Goal: Information Seeking & Learning: Learn about a topic

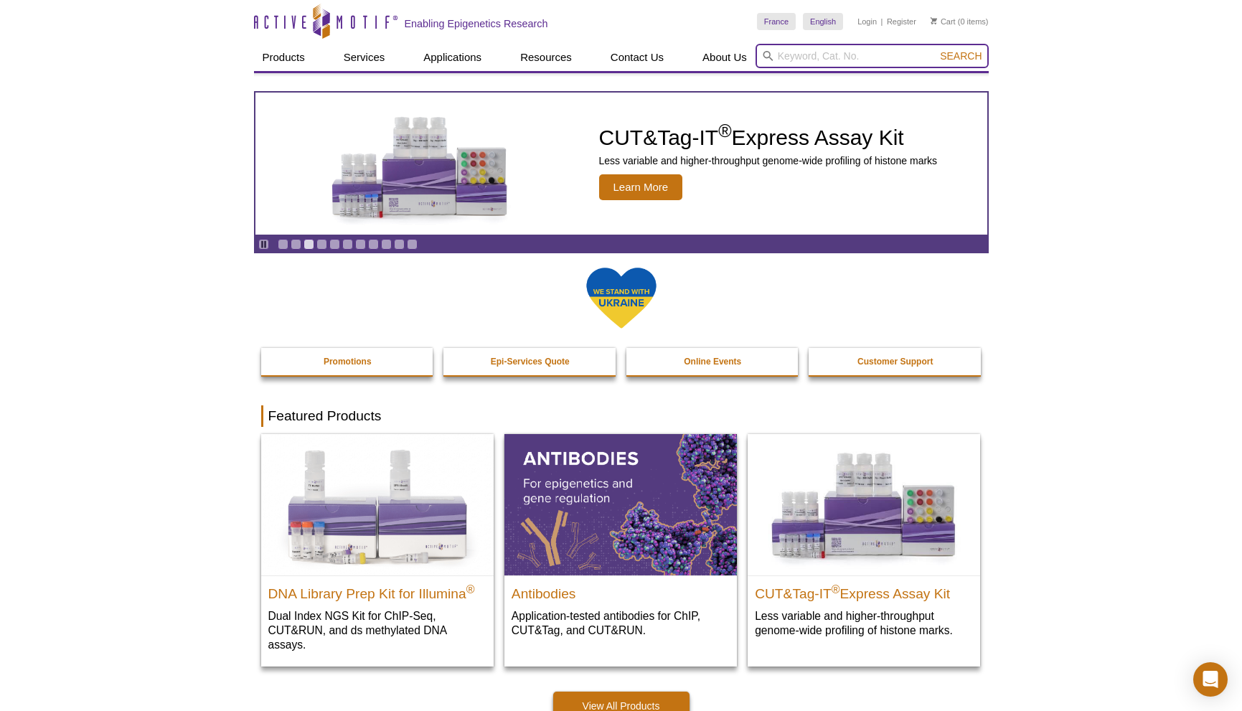
click at [839, 55] on input "search" at bounding box center [871, 56] width 233 height 24
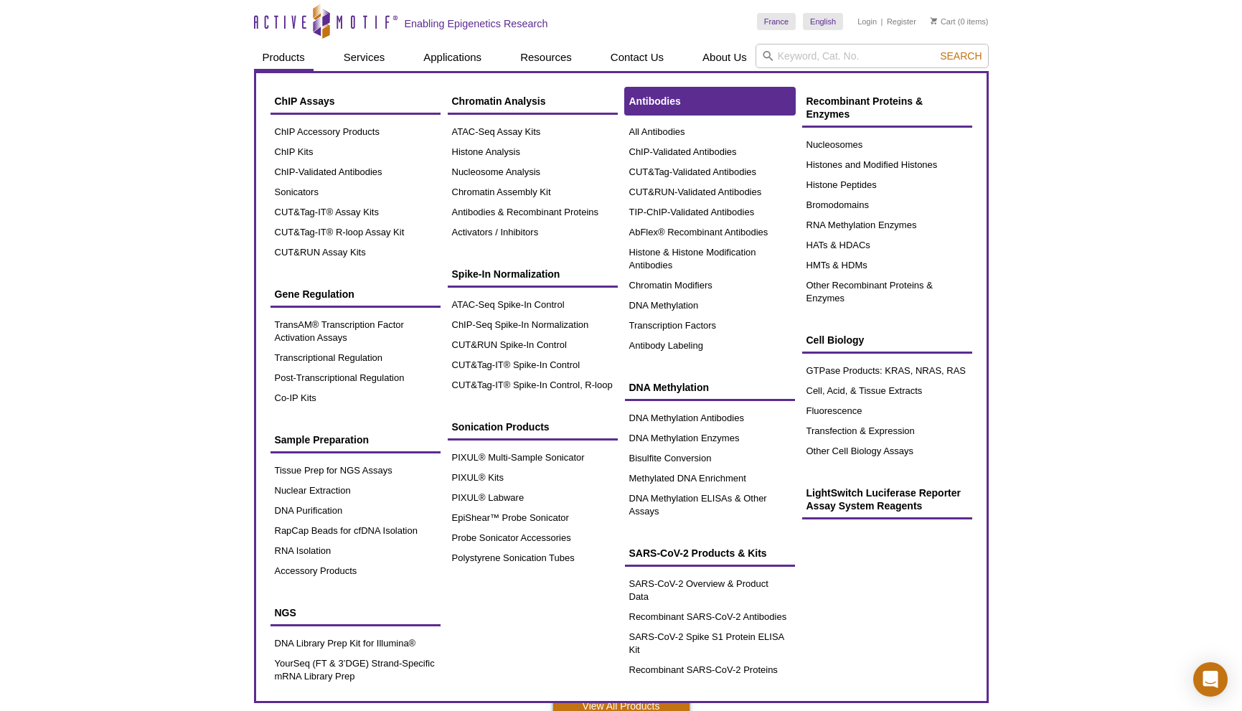
click at [647, 100] on span "Antibodies" at bounding box center [655, 100] width 52 height 11
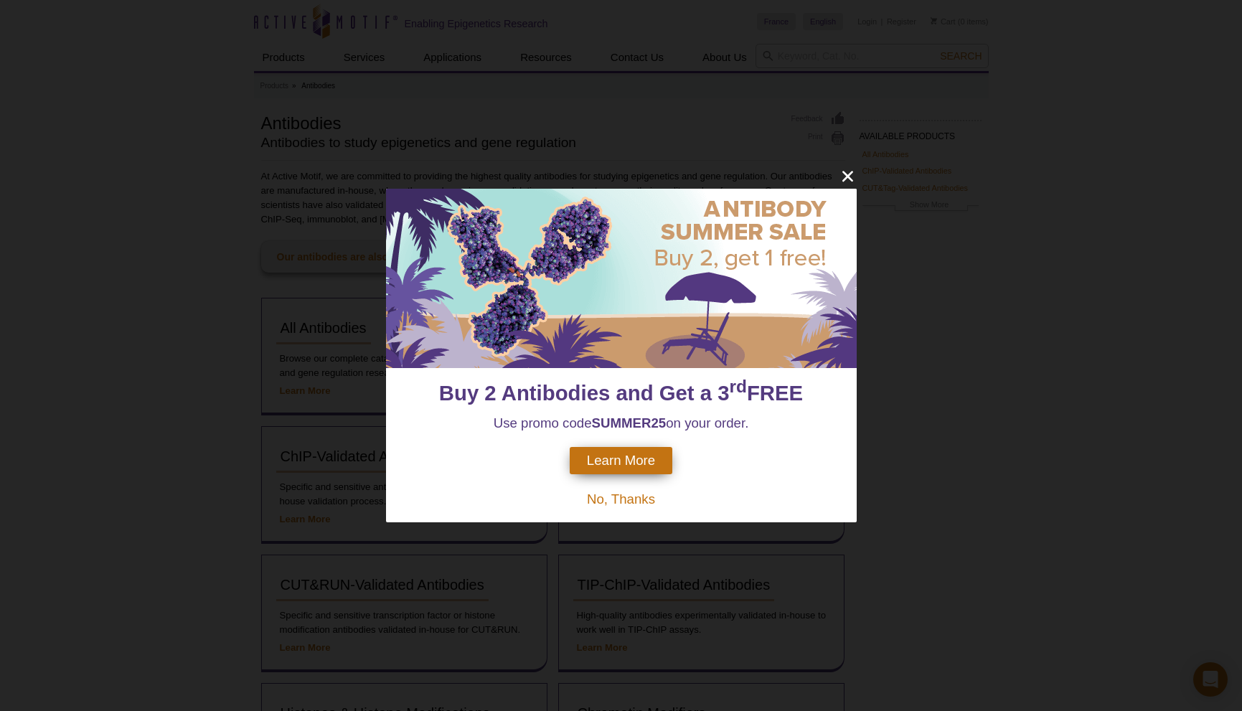
click at [610, 501] on span "No, Thanks" at bounding box center [621, 498] width 68 height 15
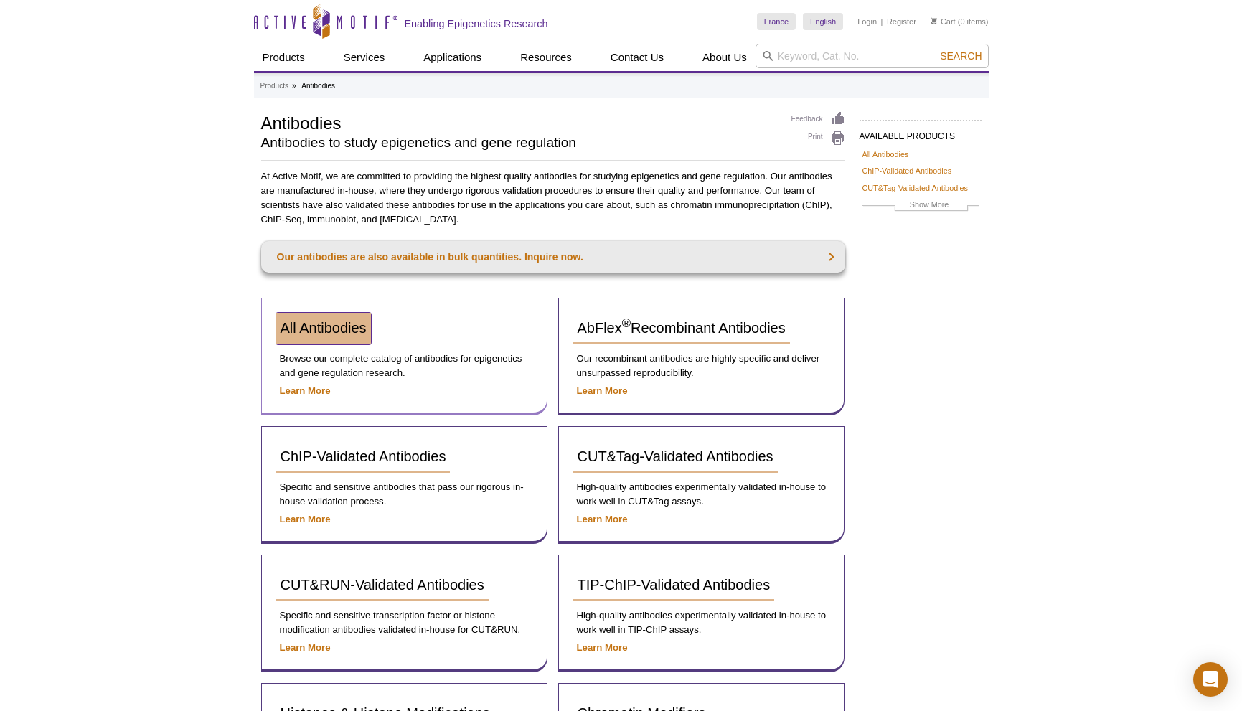
click at [341, 336] on link "All Antibodies" at bounding box center [323, 329] width 95 height 32
click at [316, 393] on strong "Learn More" at bounding box center [305, 390] width 51 height 11
click at [311, 390] on strong "Learn More" at bounding box center [305, 390] width 51 height 11
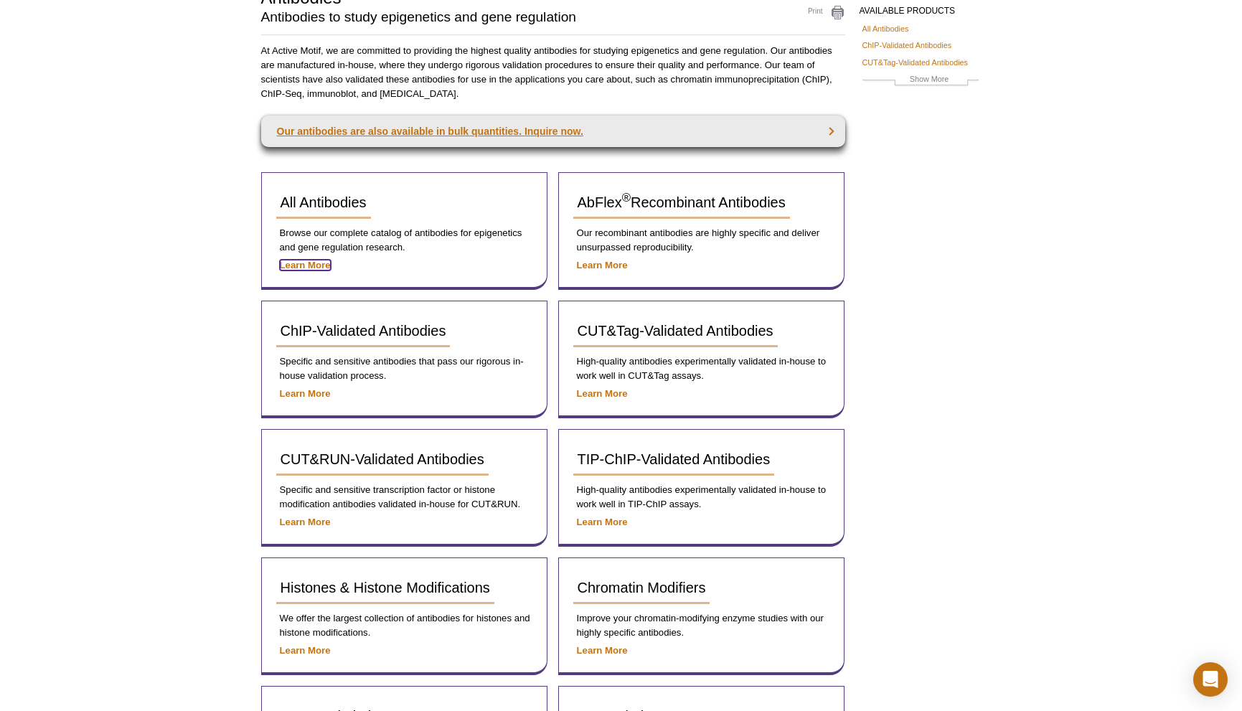
scroll to position [253, 0]
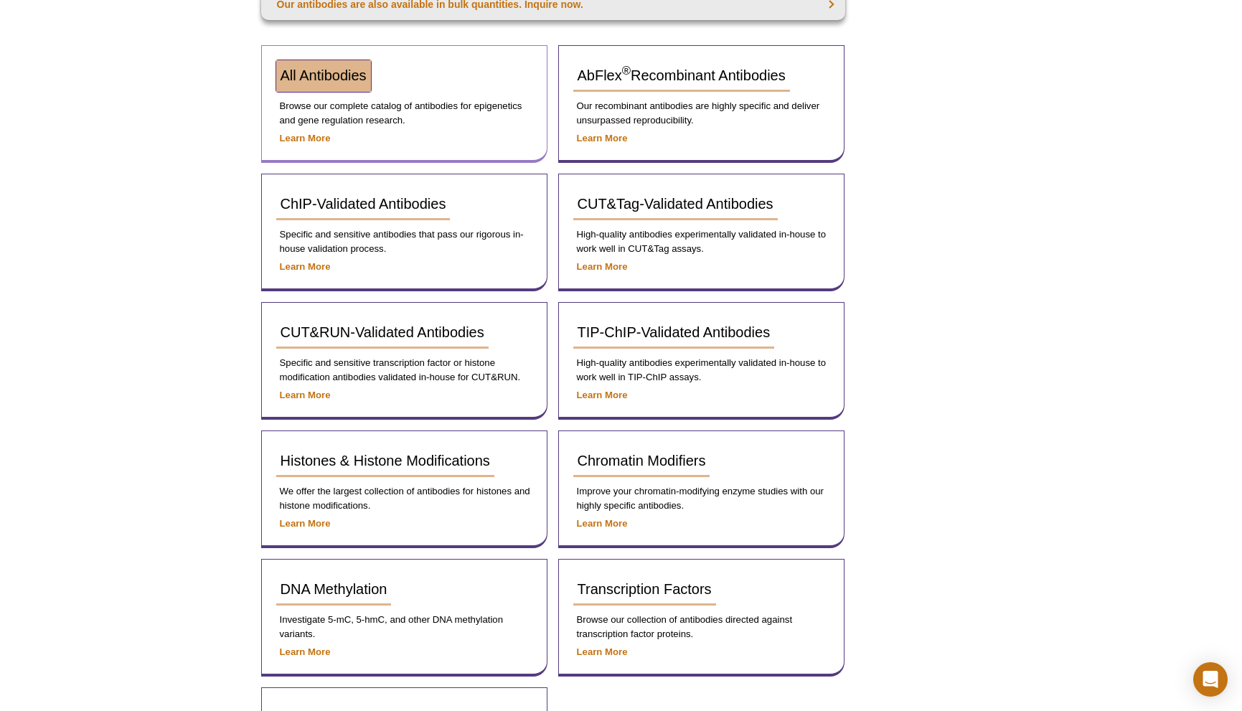
click at [344, 81] on span "All Antibodies" at bounding box center [323, 75] width 86 height 16
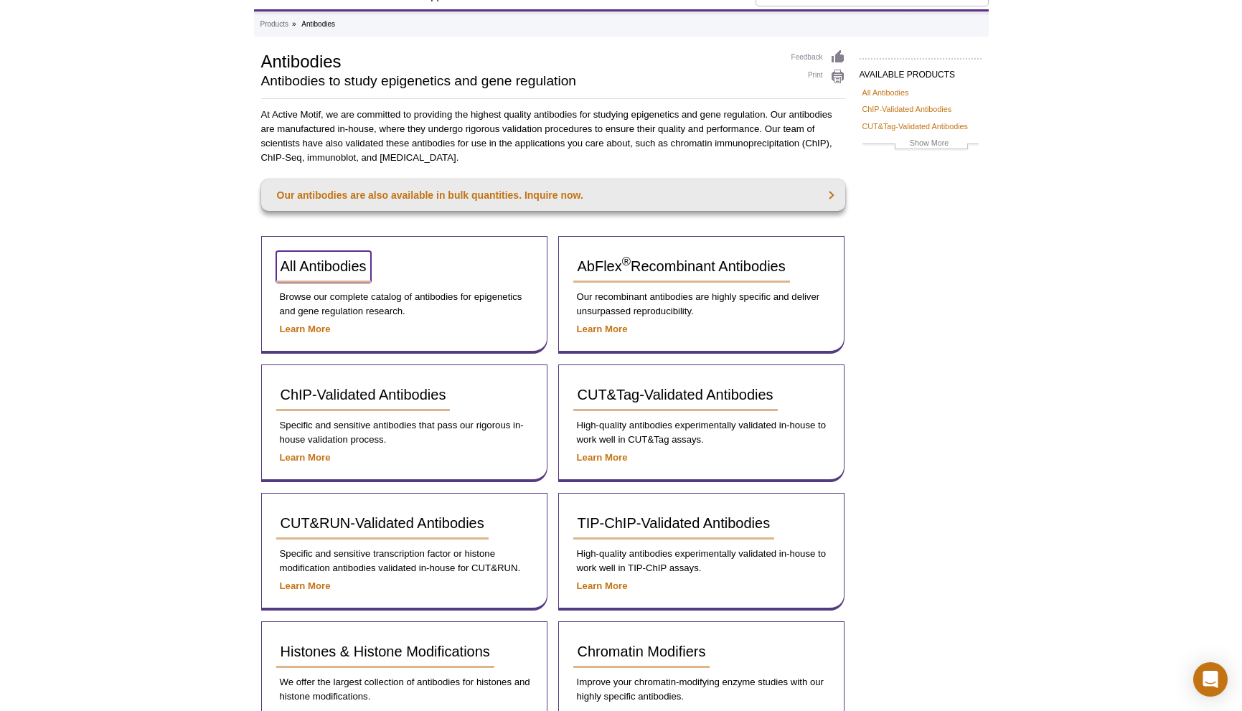
scroll to position [0, 0]
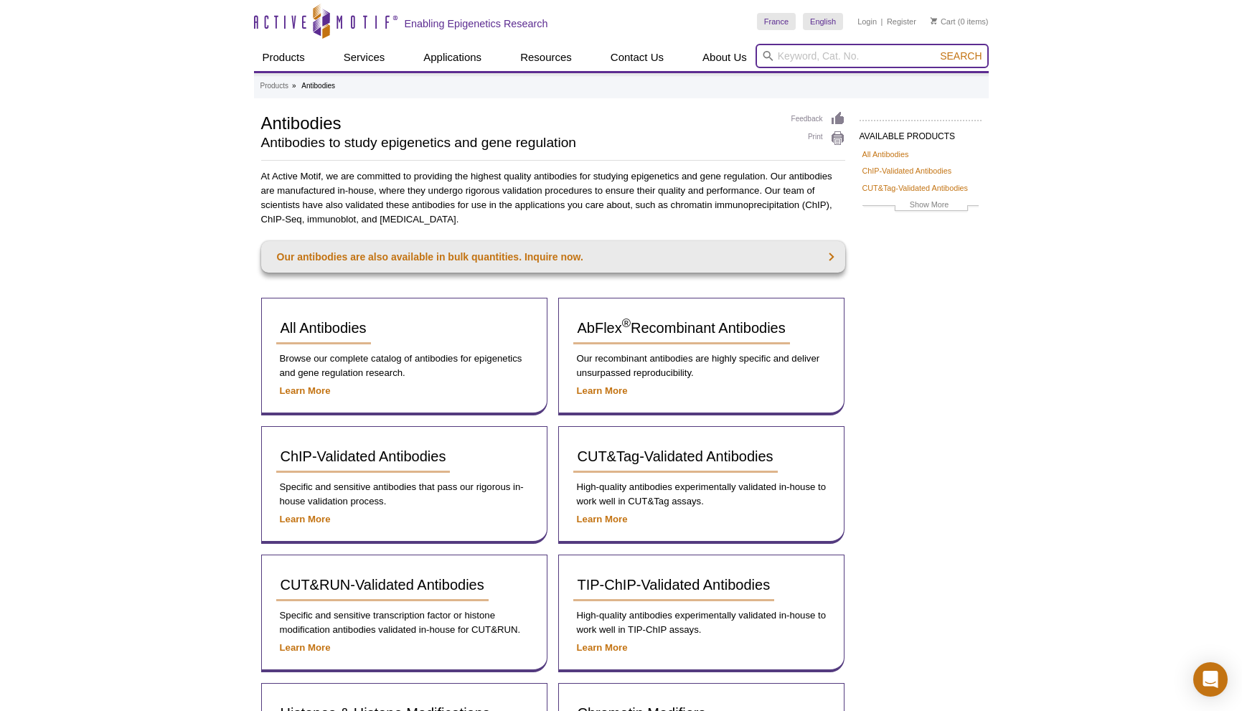
click at [788, 58] on input "search" at bounding box center [871, 56] width 233 height 24
click at [341, 361] on p "Browse our complete catalog of antibodies for epigenetics and gene regulation r…" at bounding box center [404, 366] width 256 height 29
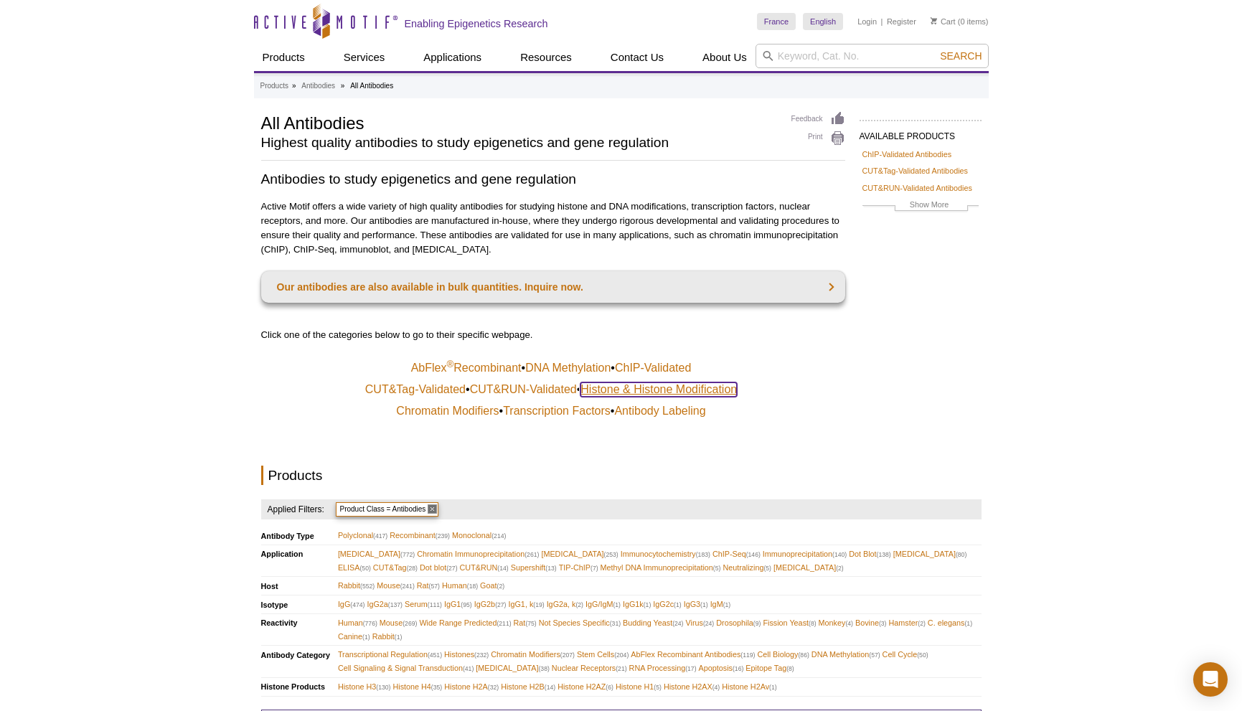
click at [615, 387] on link "Histone & Histone Modification" at bounding box center [658, 389] width 156 height 14
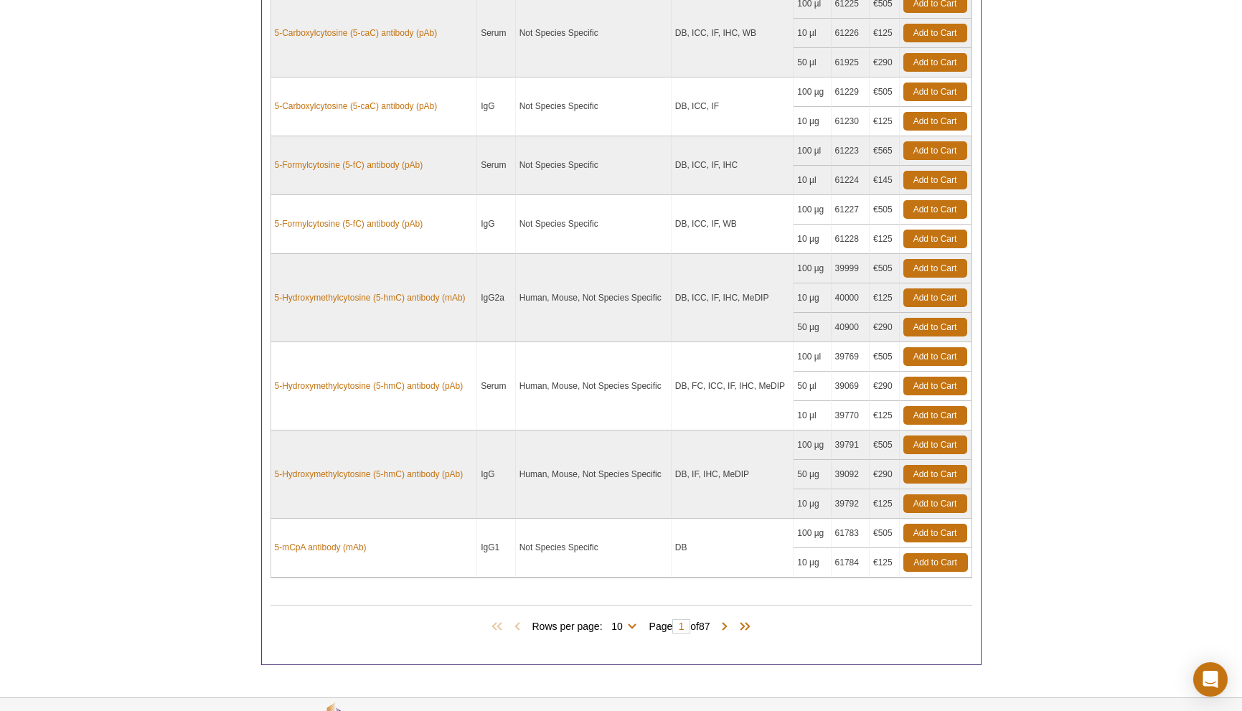
scroll to position [1070, 0]
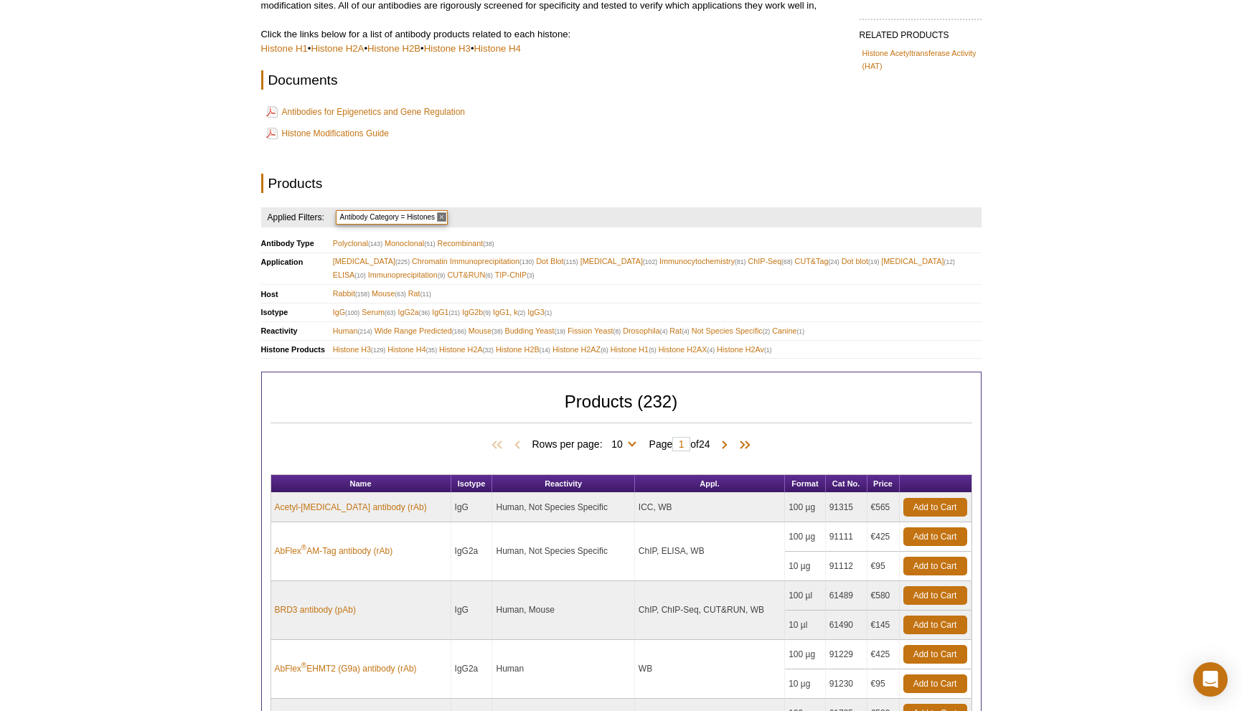
scroll to position [364, 0]
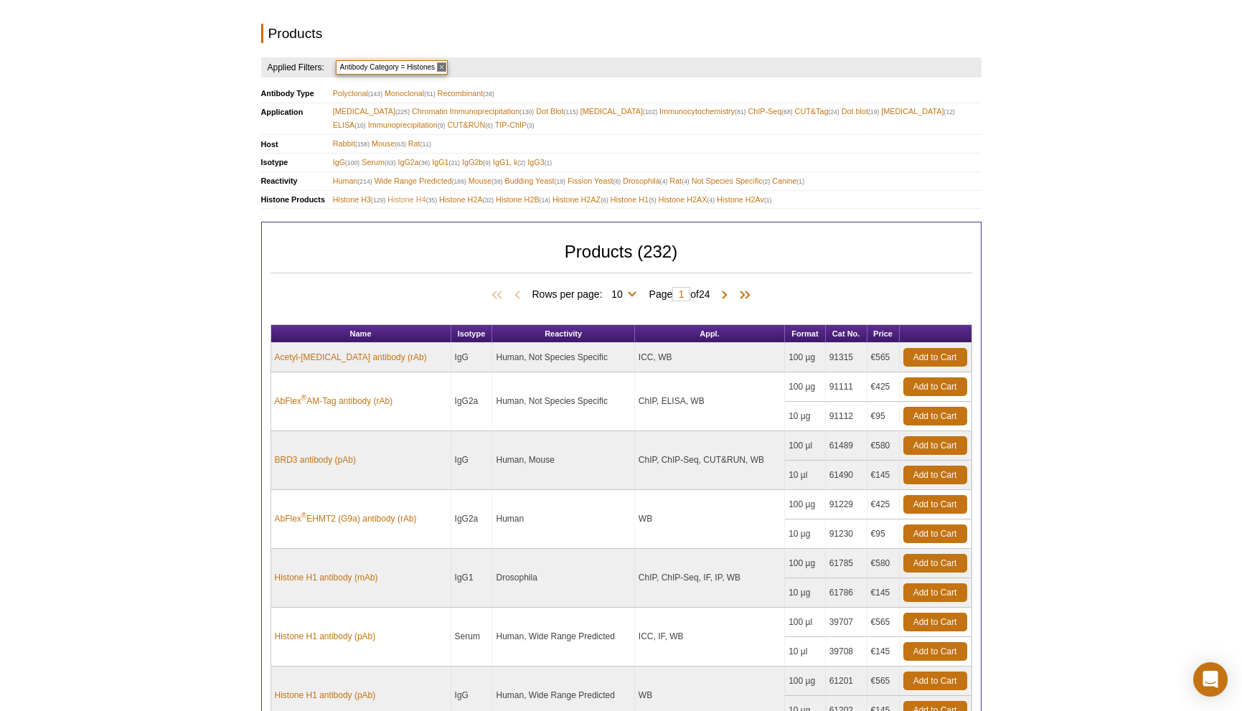
click at [415, 199] on span "Histone H4 (35)" at bounding box center [411, 200] width 49 height 14
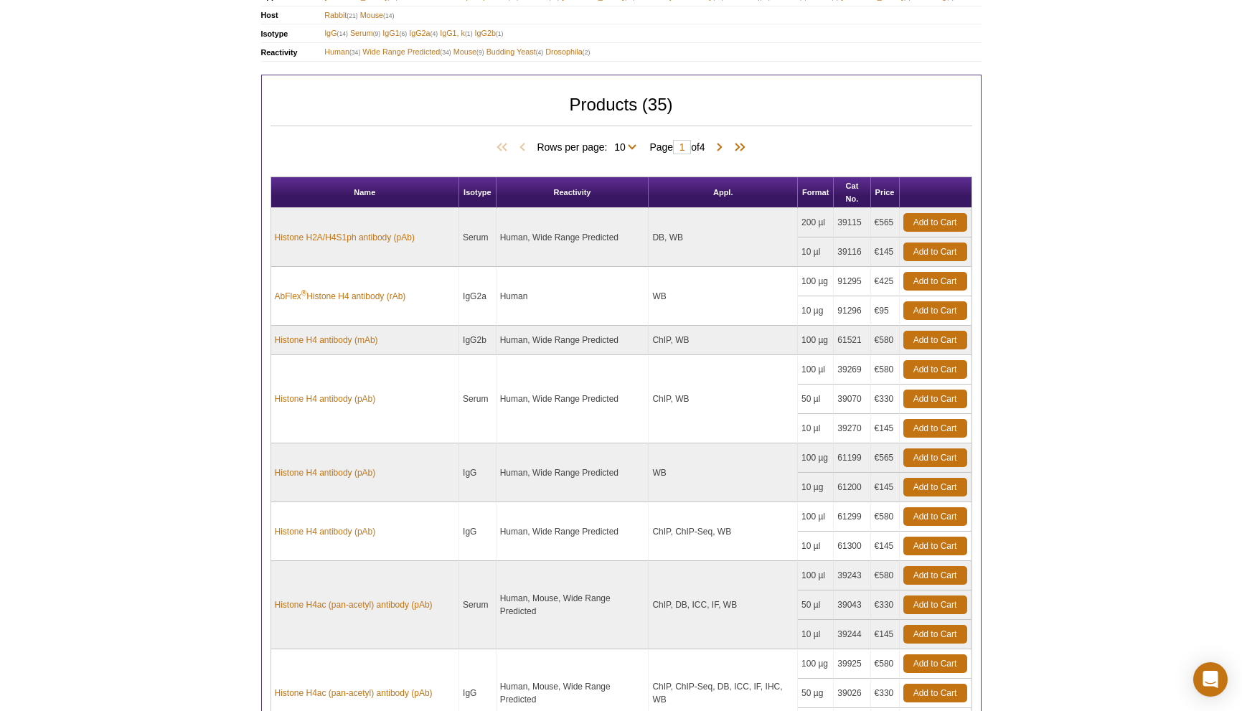
scroll to position [373, 0]
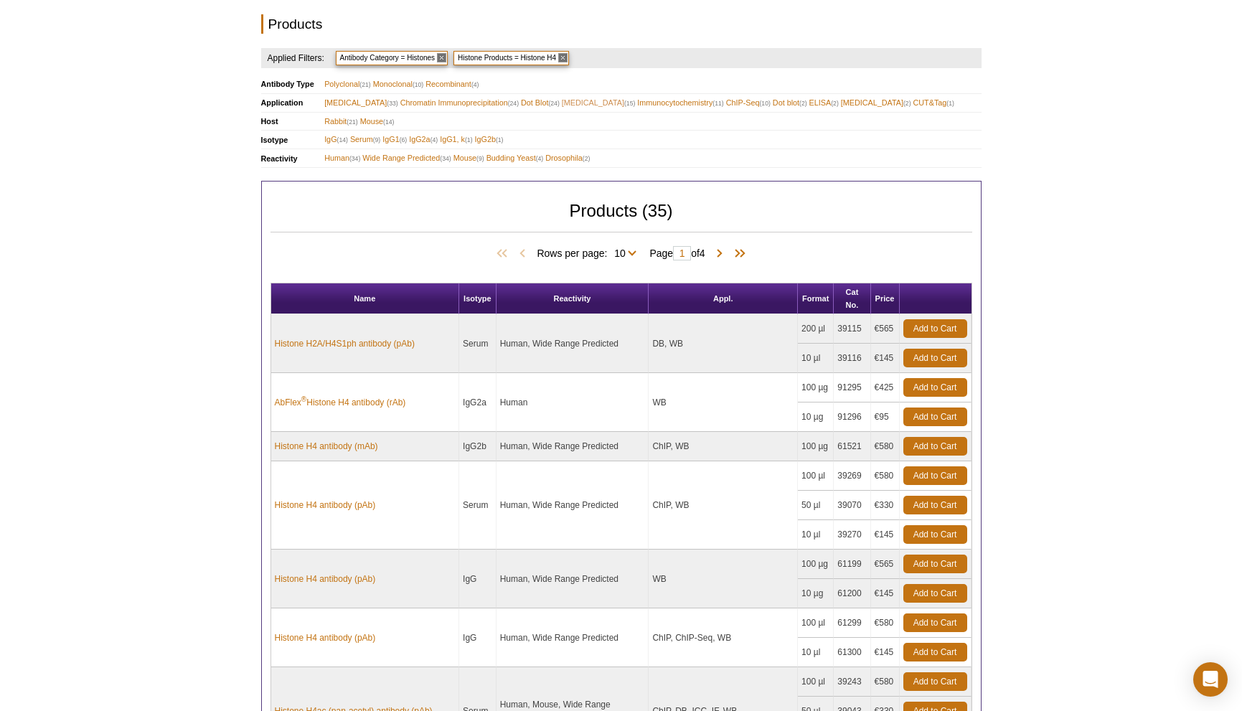
click at [578, 101] on span "[MEDICAL_DATA] (15)" at bounding box center [599, 103] width 74 height 14
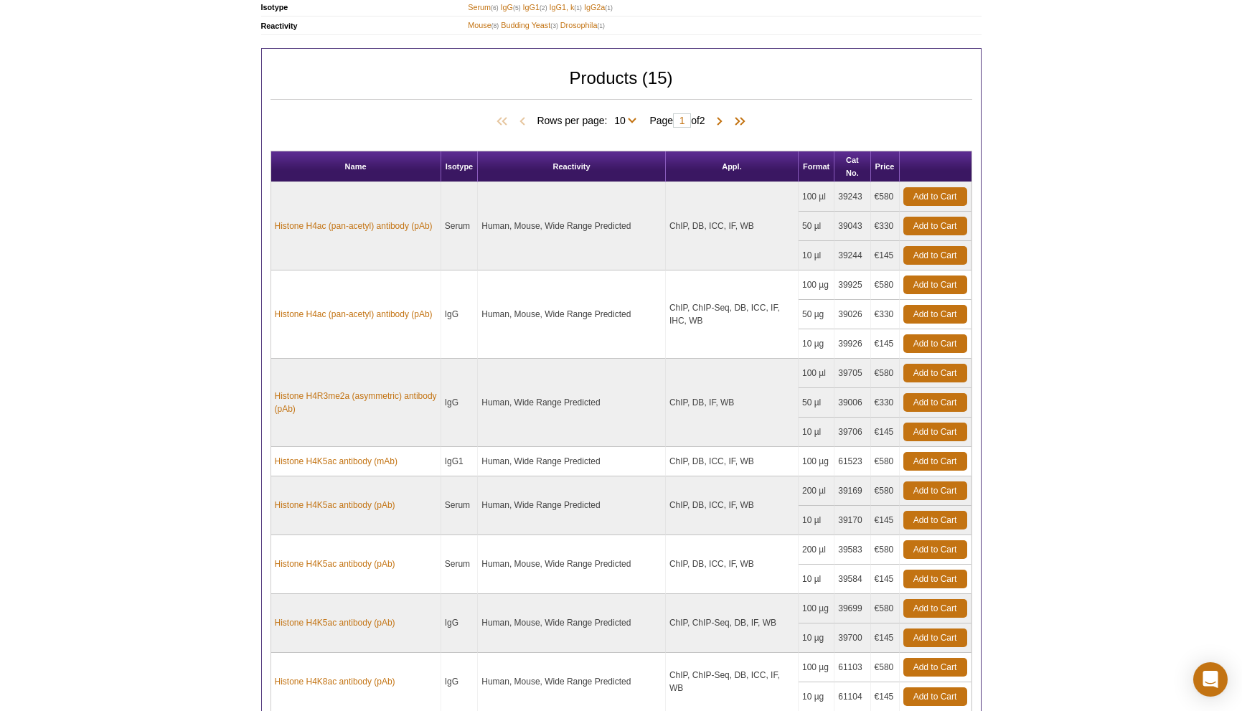
scroll to position [547, 0]
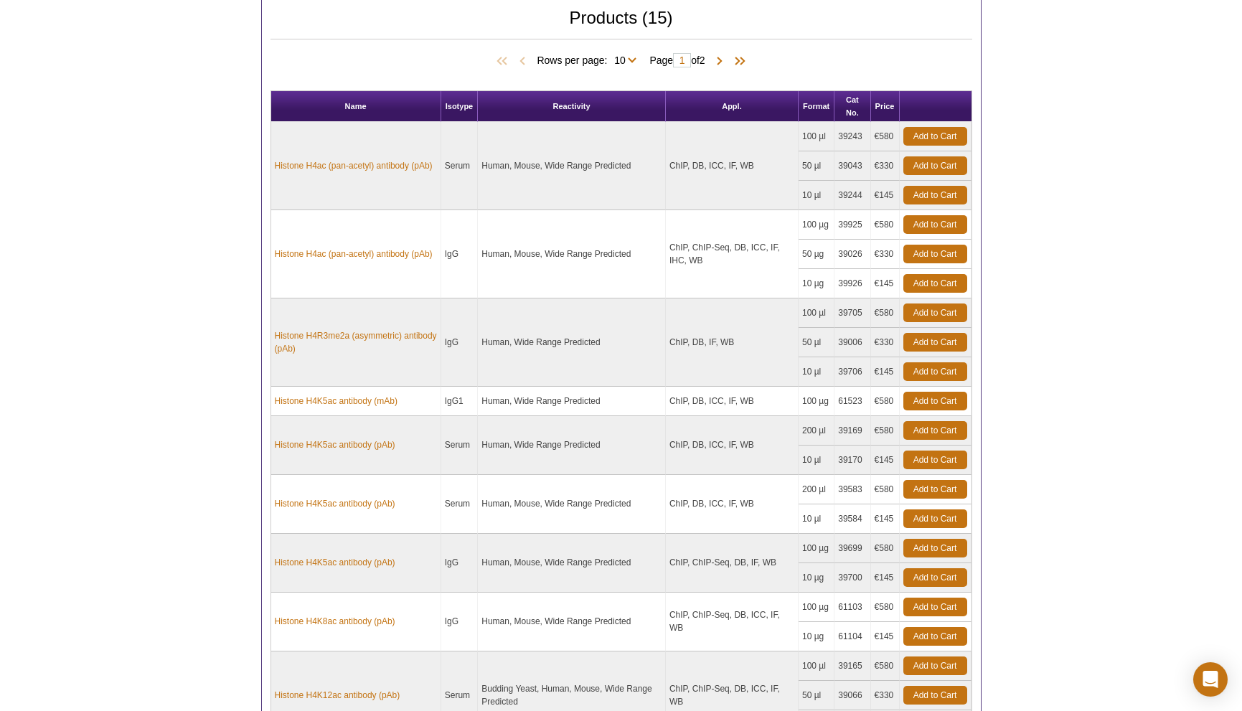
click at [176, 432] on div "Active Motif Logo Enabling Epigenetics Research 0 Search Skip to content Active…" at bounding box center [621, 248] width 1242 height 1591
drag, startPoint x: 864, startPoint y: 577, endPoint x: 329, endPoint y: 564, distance: 535.3
click at [329, 564] on tbody "Histone H4ac (pan-acetyl) antibody (pAb) Serum Human, Mouse, Wide Range Predict…" at bounding box center [621, 460] width 700 height 676
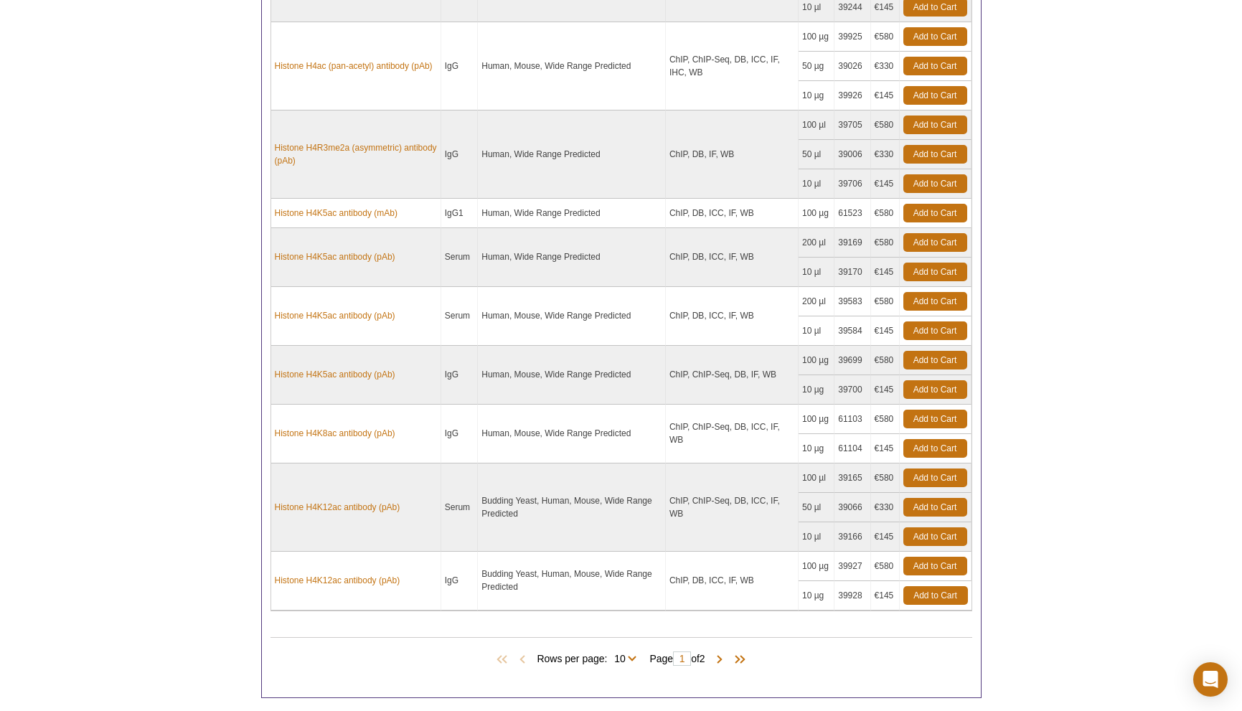
scroll to position [739, 0]
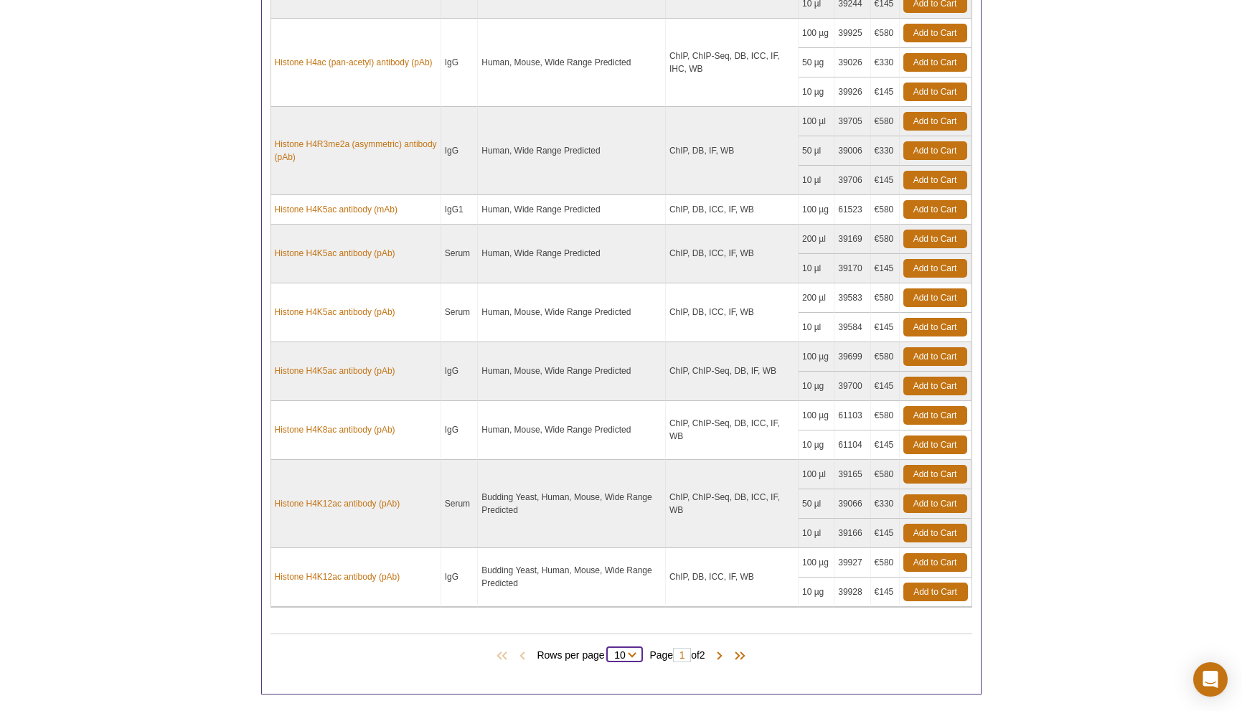
click at [627, 657] on select "10 All" at bounding box center [619, 657] width 25 height 13
select select "15"
click at [610, 651] on select "10 All" at bounding box center [619, 657] width 25 height 13
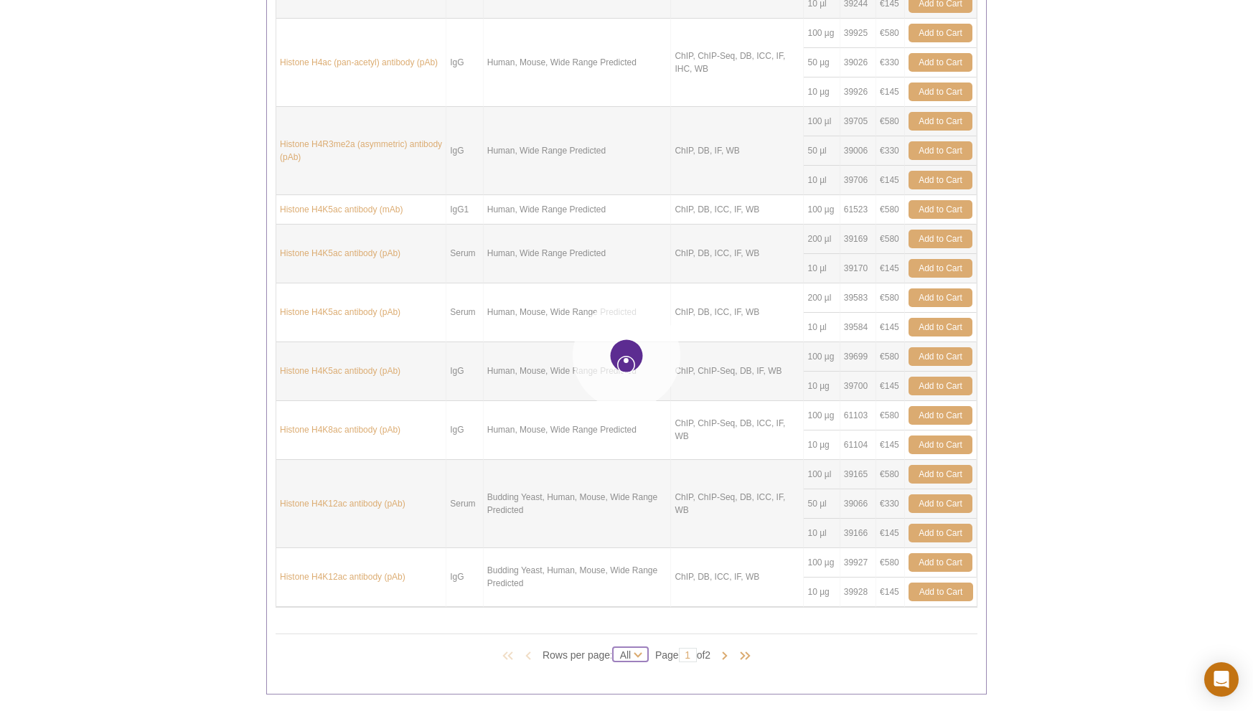
select select "15"
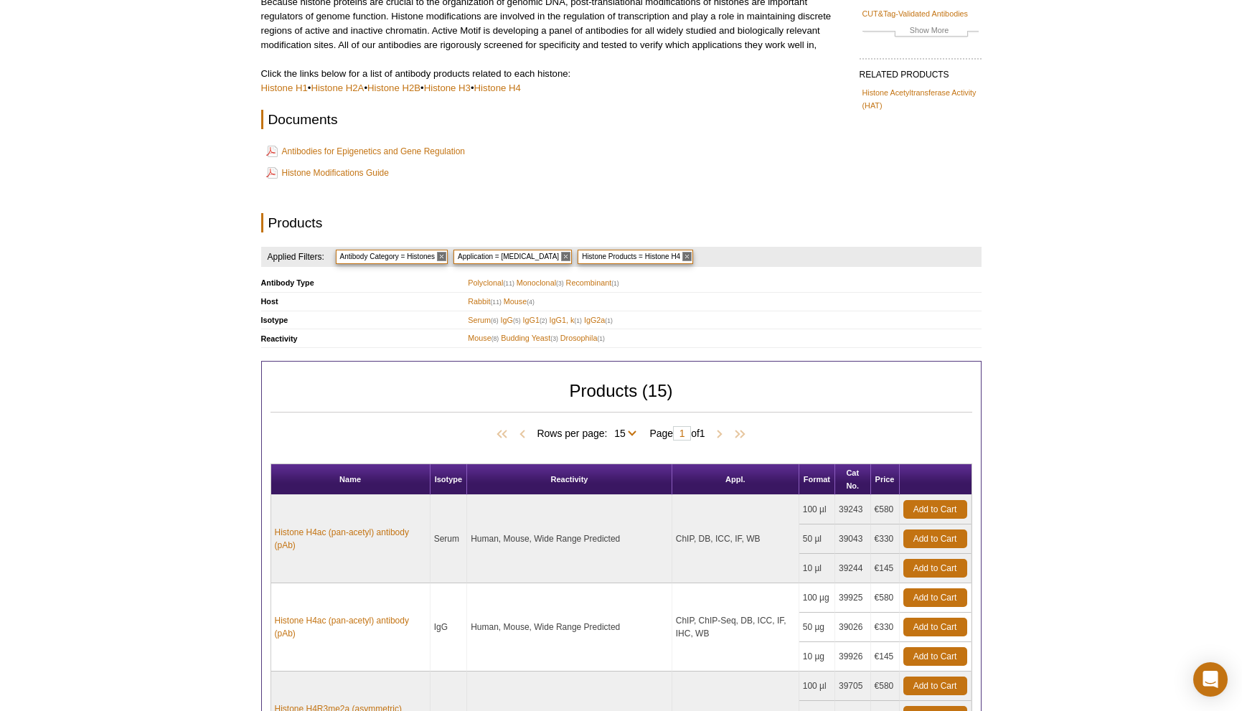
scroll to position [227, 0]
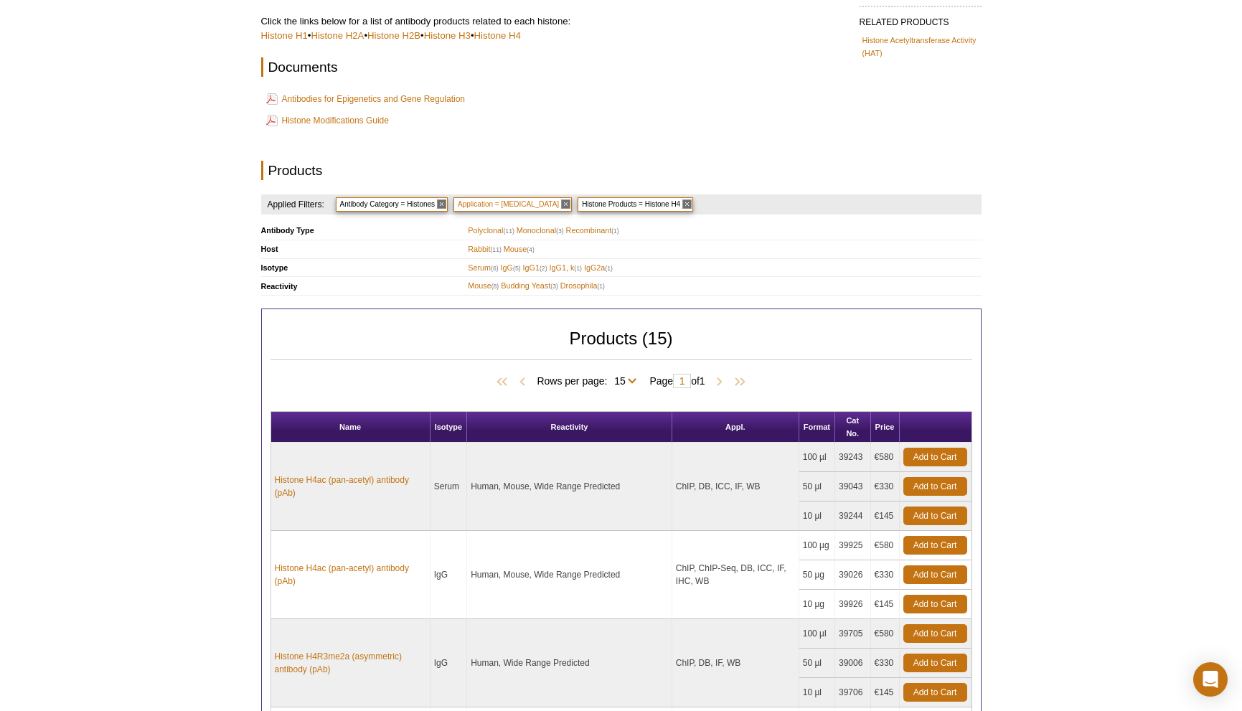
click at [456, 205] on span "Application = [MEDICAL_DATA]" at bounding box center [512, 204] width 118 height 14
click at [458, 205] on span "Application = [MEDICAL_DATA]" at bounding box center [512, 204] width 118 height 14
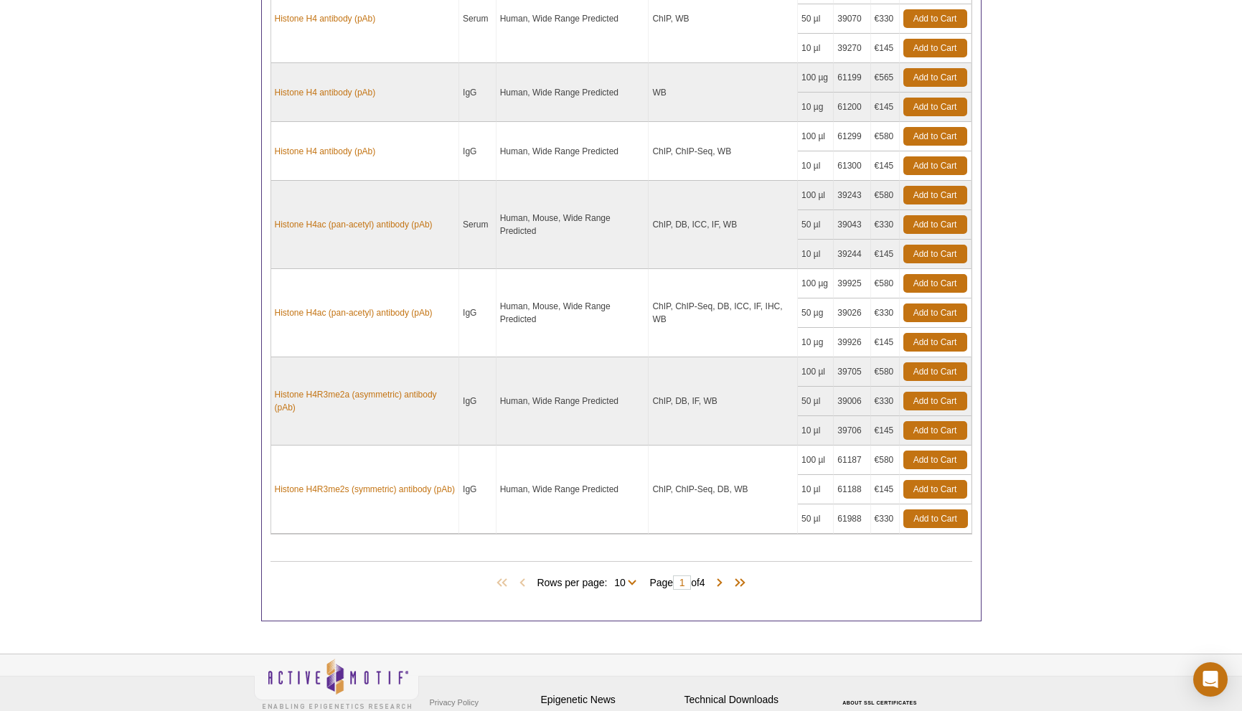
scroll to position [928, 0]
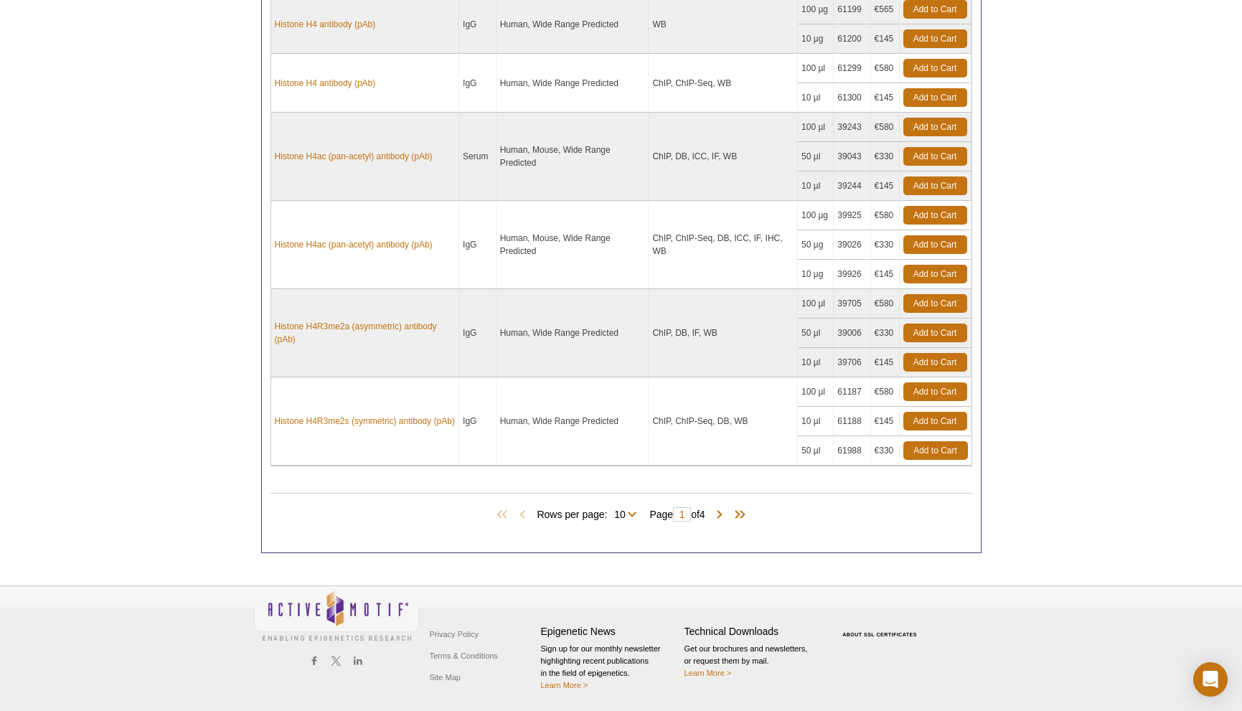
click at [635, 514] on span "Rows per page: 10 25 All 10" at bounding box center [589, 513] width 105 height 14
click at [632, 514] on span "Rows per page: 10 25 All 10" at bounding box center [589, 513] width 105 height 14
click at [626, 513] on select "10 25 All" at bounding box center [619, 517] width 25 height 13
select select "35"
click at [610, 511] on select "10 25 All" at bounding box center [619, 517] width 25 height 13
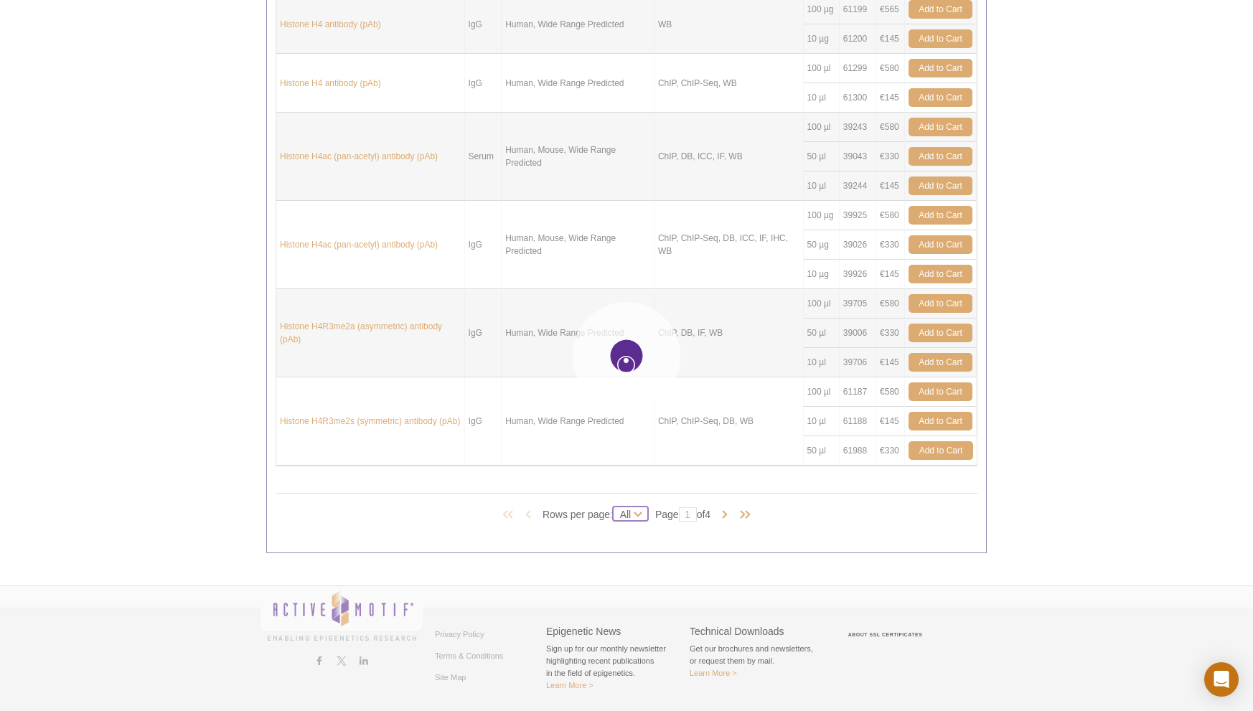
select select "35"
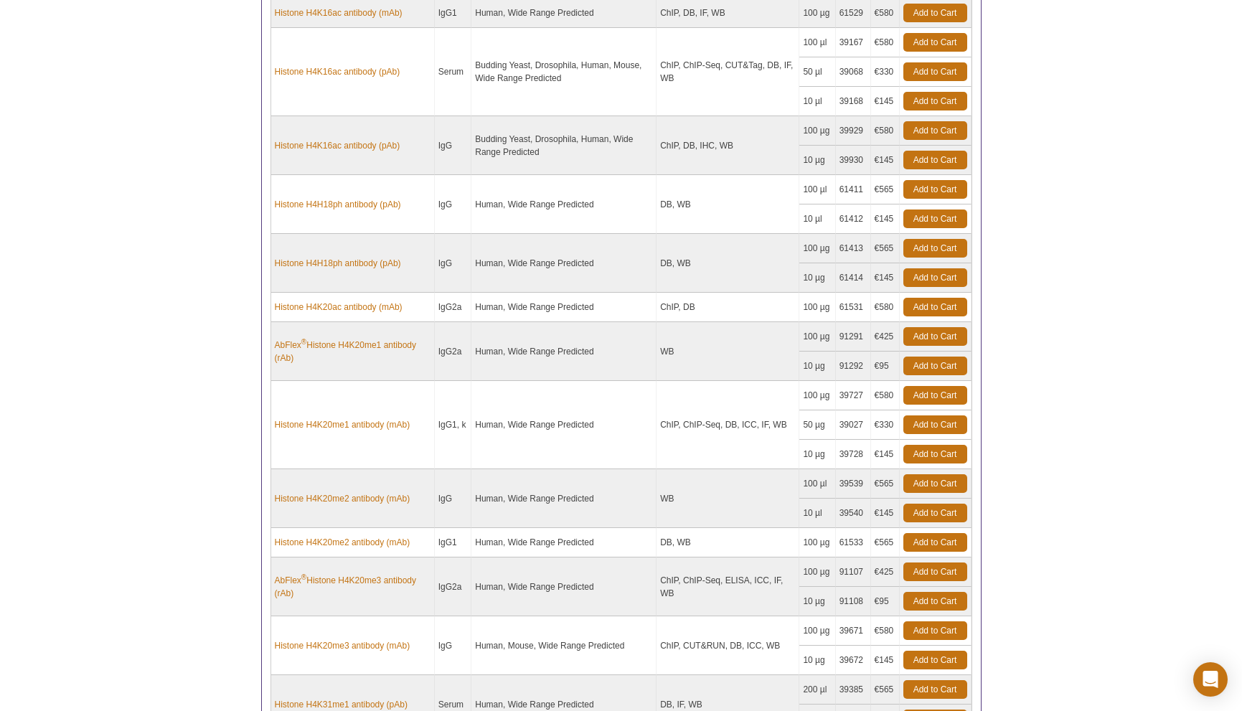
scroll to position [2041, 0]
drag, startPoint x: 676, startPoint y: 146, endPoint x: 750, endPoint y: 148, distance: 74.6
click at [750, 148] on td "ChIP, DB, IHC, WB" at bounding box center [727, 146] width 143 height 59
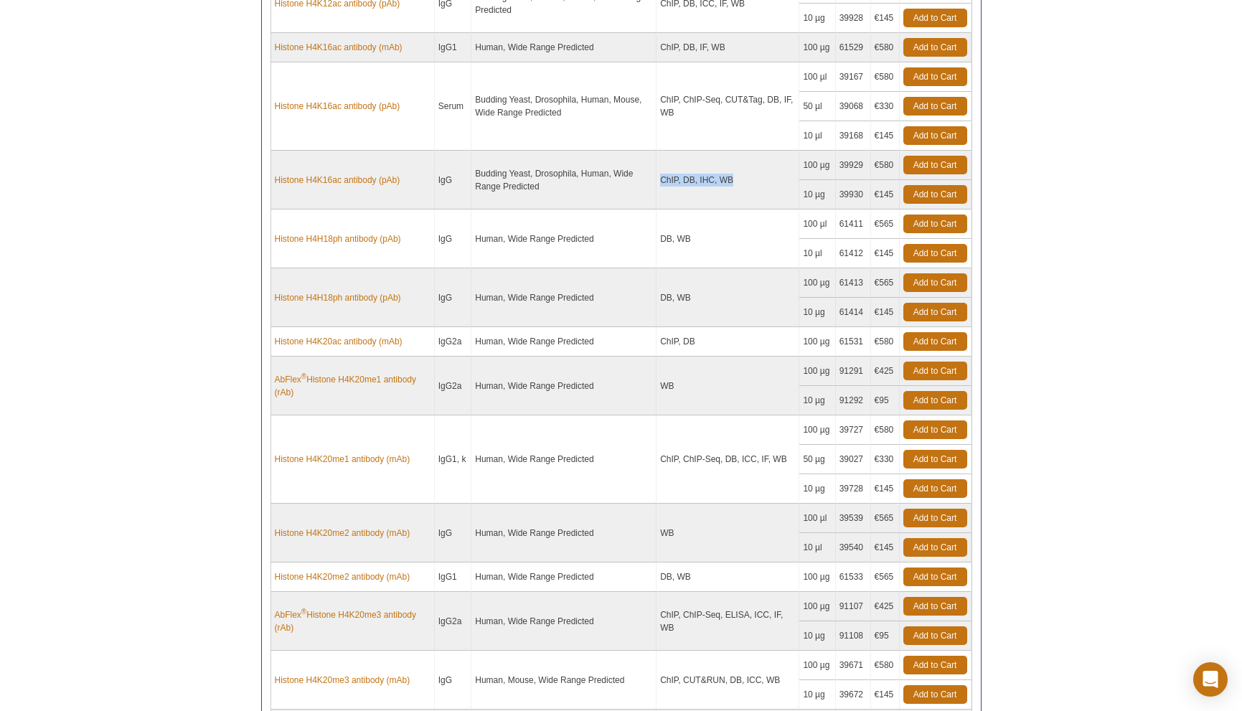
scroll to position [1997, 0]
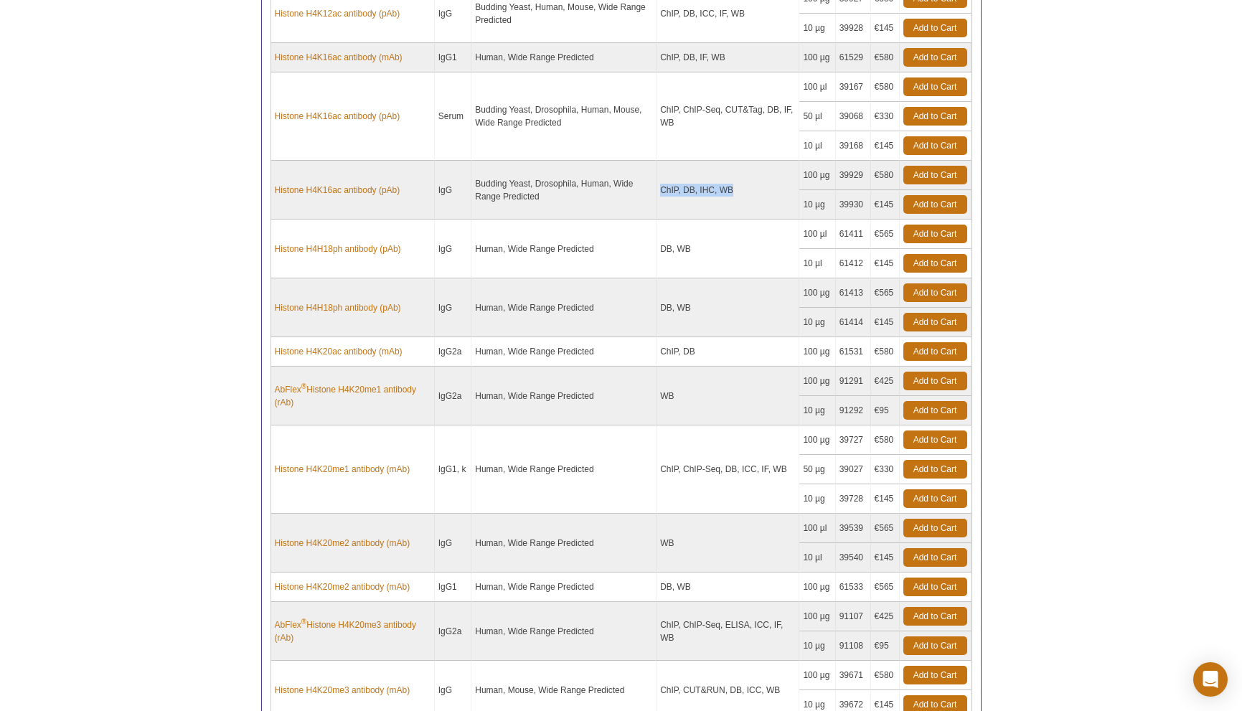
click at [734, 192] on td "ChIP, DB, IHC, WB" at bounding box center [727, 190] width 143 height 59
drag, startPoint x: 732, startPoint y: 192, endPoint x: 716, endPoint y: 192, distance: 16.5
click at [716, 192] on td "ChIP, DB, IHC, WB" at bounding box center [727, 190] width 143 height 59
click at [727, 203] on td "ChIP, DB, IHC, WB" at bounding box center [727, 190] width 143 height 59
drag, startPoint x: 864, startPoint y: 206, endPoint x: 837, endPoint y: 202, distance: 26.8
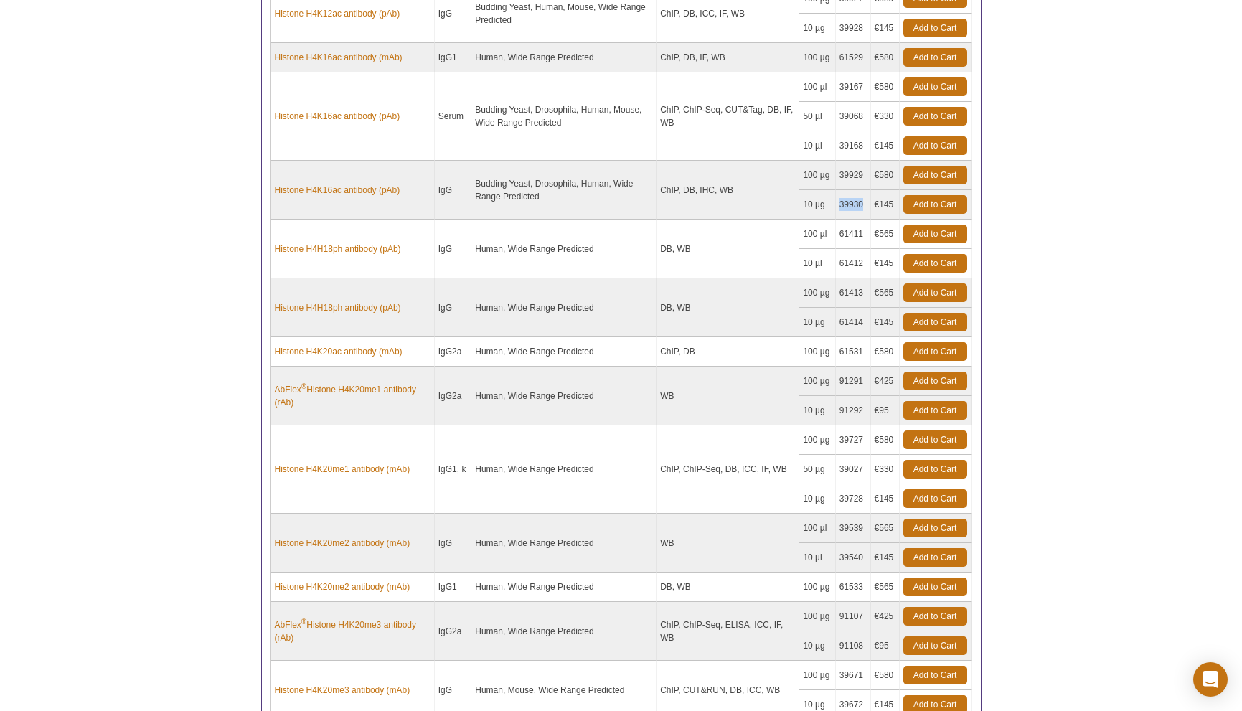
click at [837, 202] on td "39930" at bounding box center [853, 204] width 35 height 29
copy td "39930"
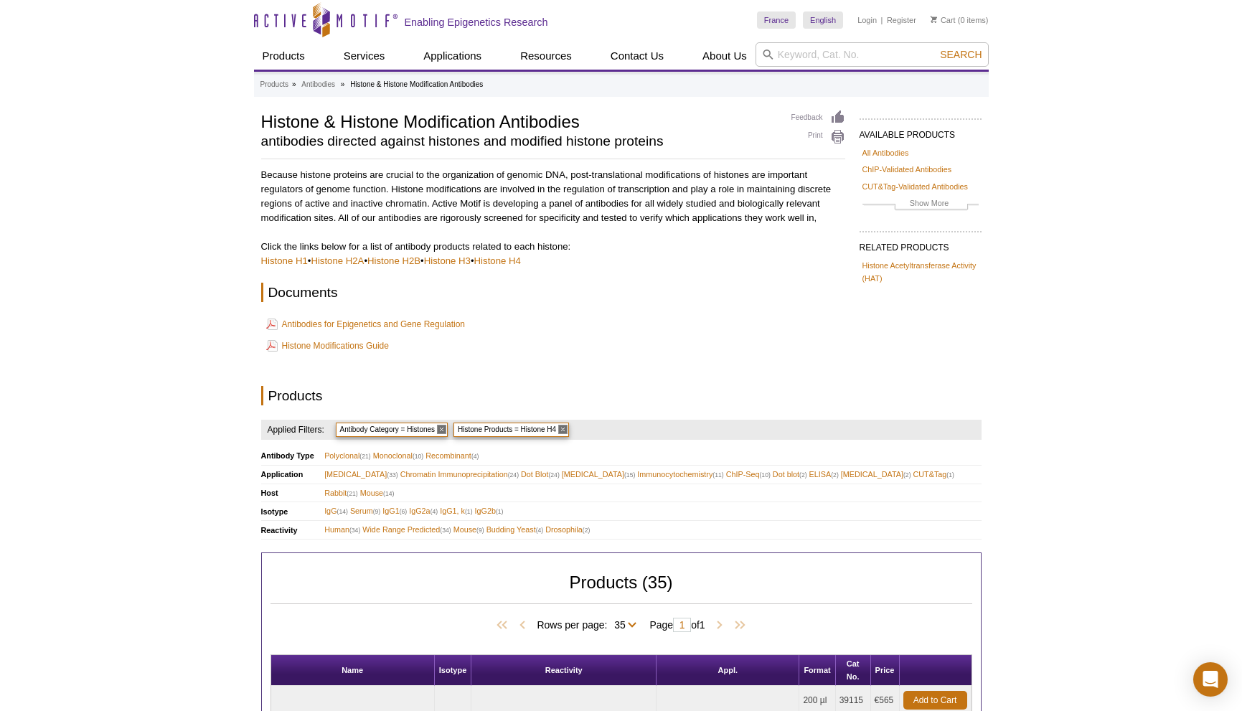
scroll to position [0, 0]
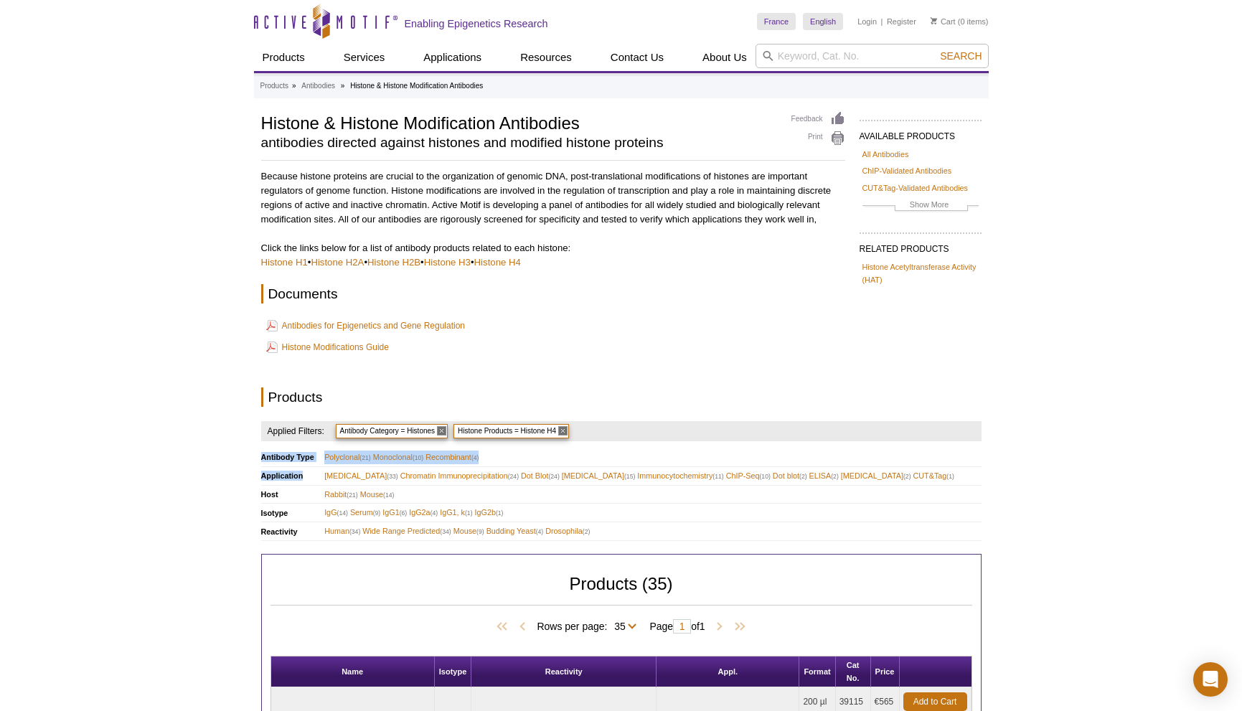
drag, startPoint x: 1016, startPoint y: 481, endPoint x: 316, endPoint y: 473, distance: 700.2
copy table "Antibody Type Polyclonal (21) Monoclonal (10) Recombinant (4) Application"
click at [573, 491] on td "Rabbit (21) Mouse (14)" at bounding box center [652, 494] width 656 height 19
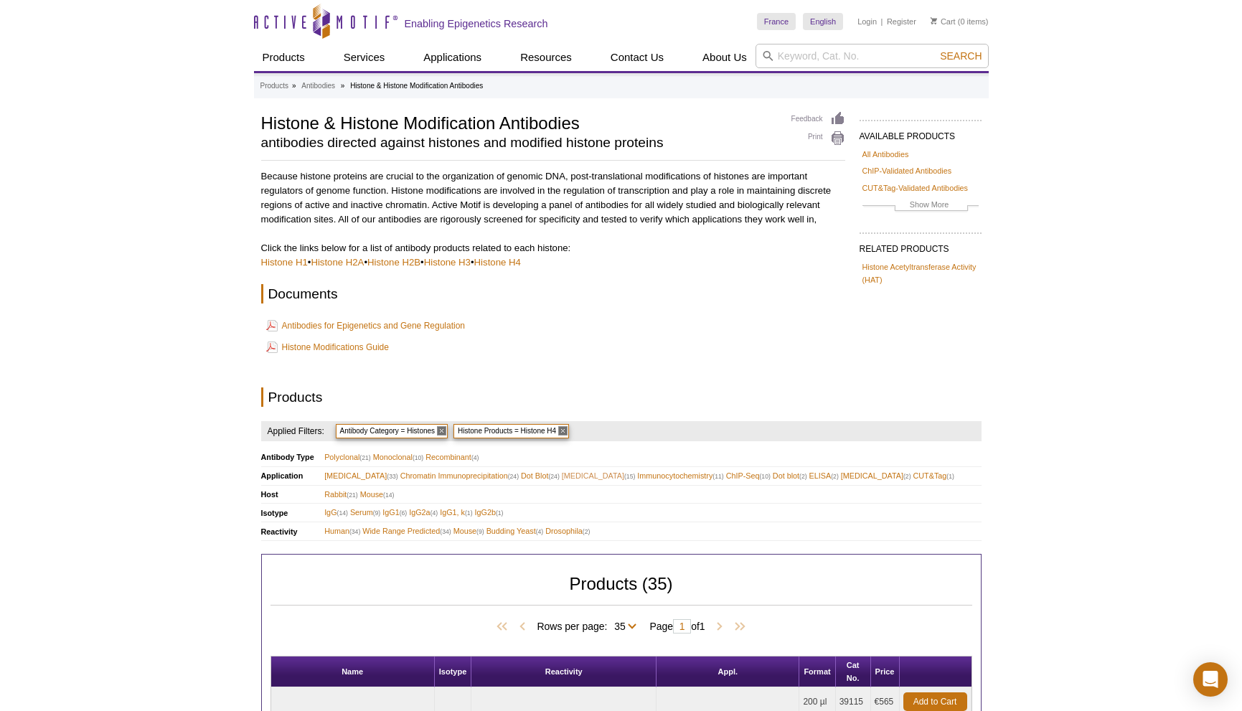
click at [577, 478] on span "Immunofluorescence (15)" at bounding box center [599, 476] width 74 height 14
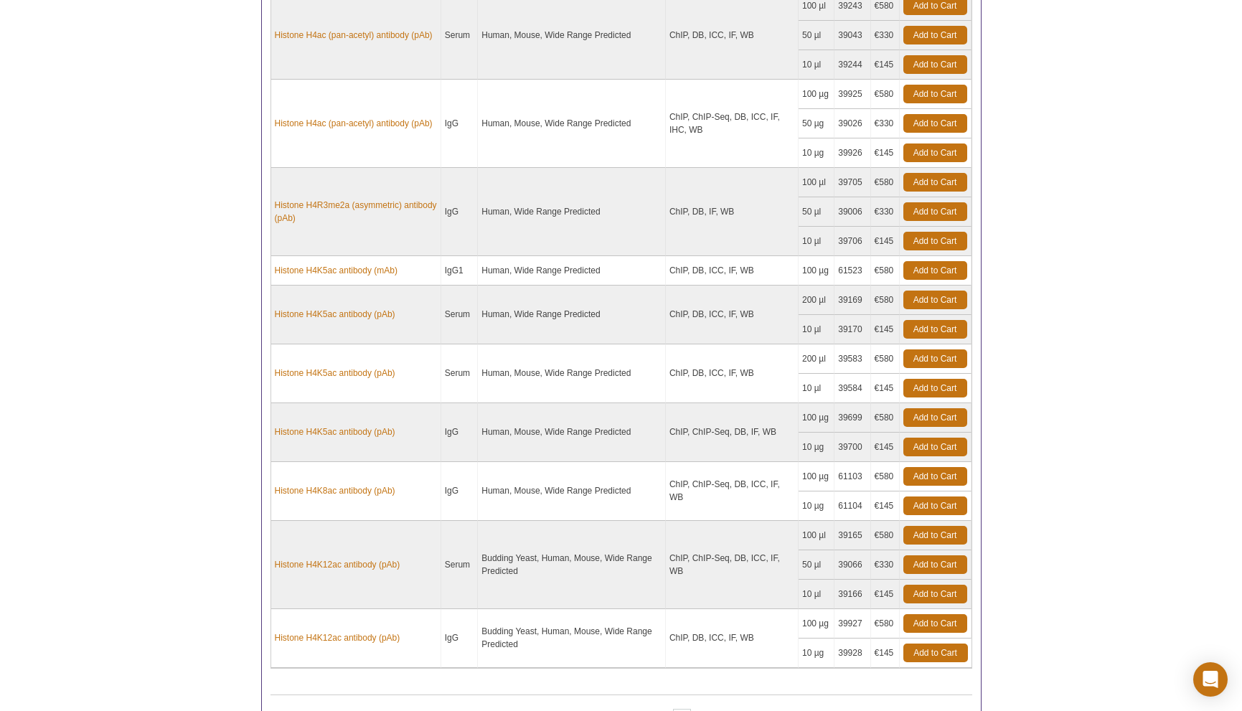
scroll to position [750, 0]
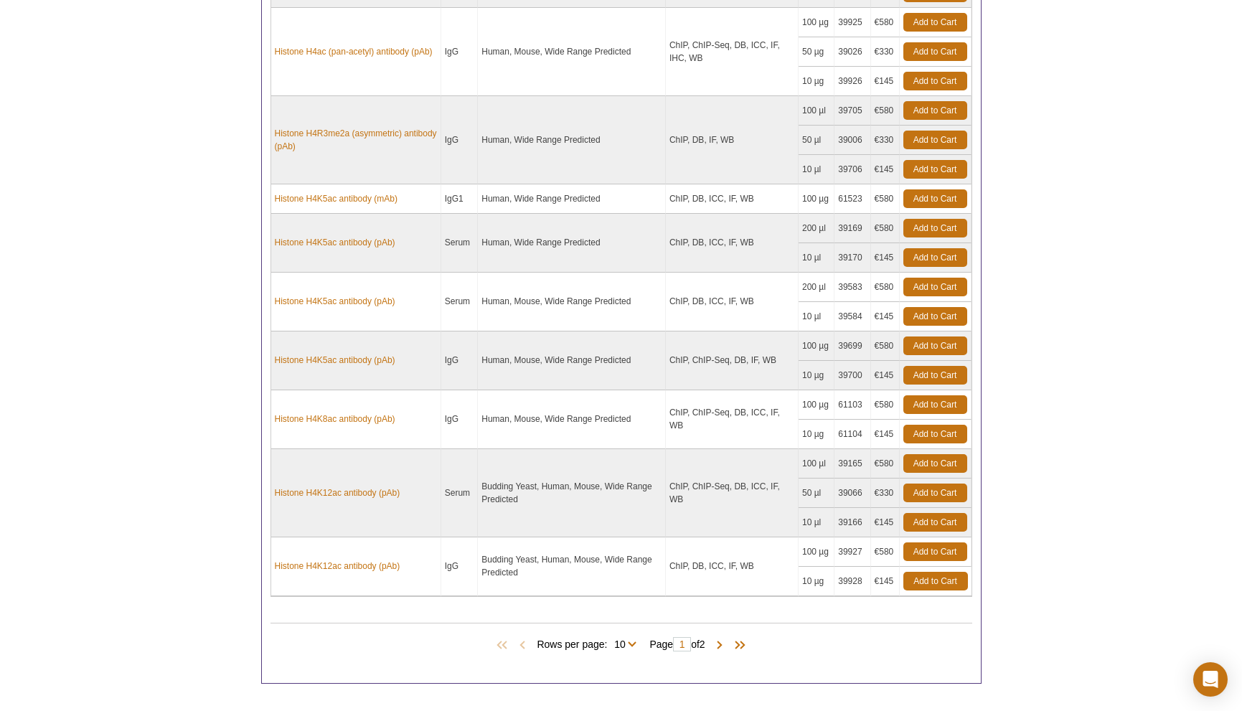
click at [630, 642] on span "Rows per page: 10 All 10" at bounding box center [589, 643] width 105 height 14
click at [628, 647] on select "10 All" at bounding box center [619, 647] width 25 height 13
select select "15"
click at [610, 641] on select "10 All" at bounding box center [619, 647] width 25 height 13
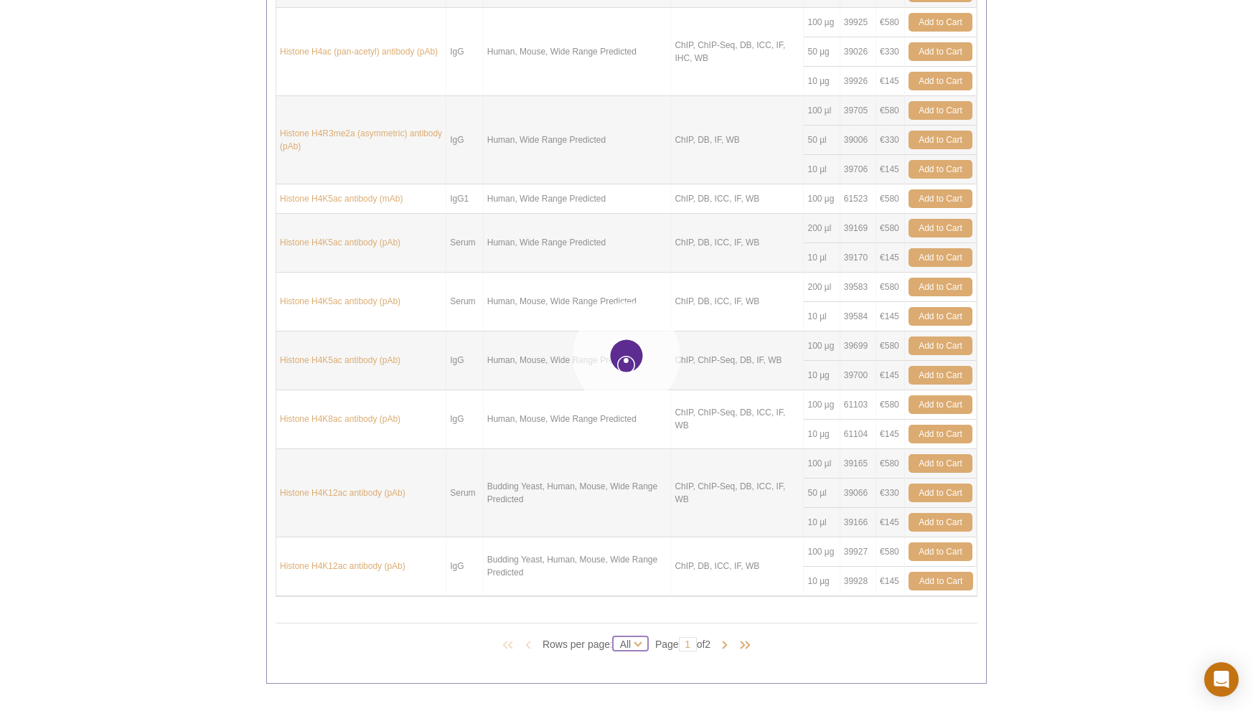
select select "15"
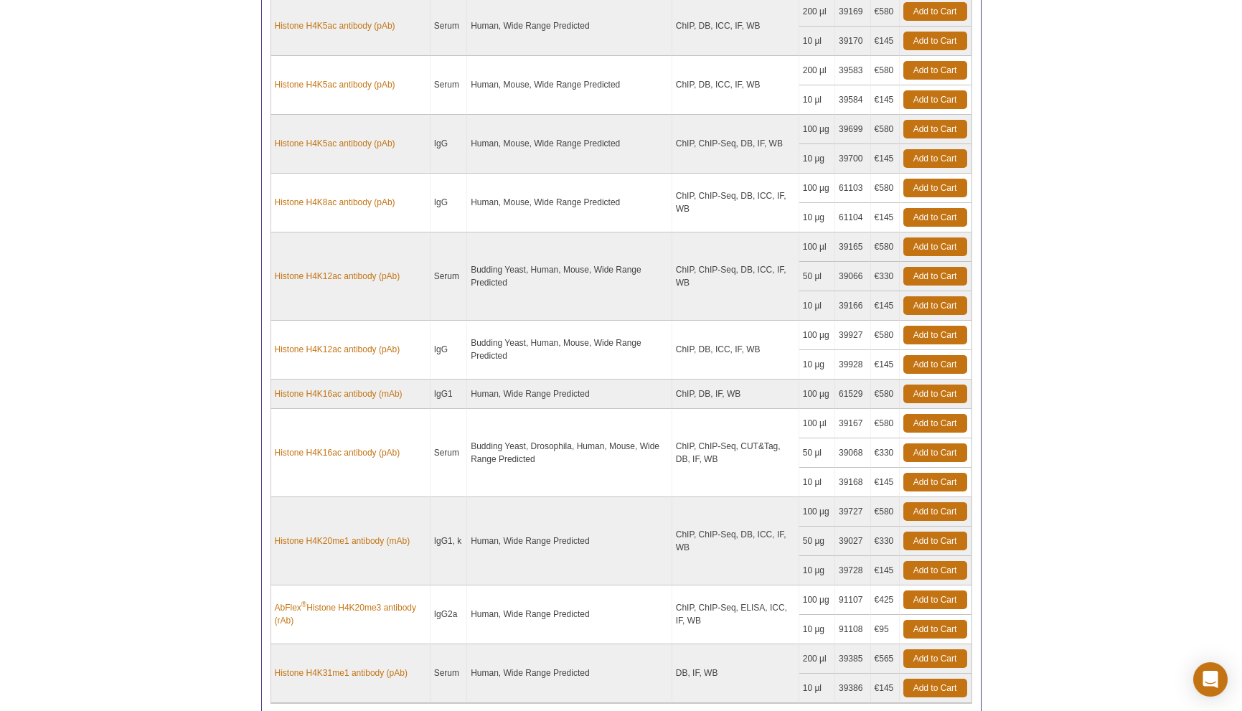
scroll to position [984, 0]
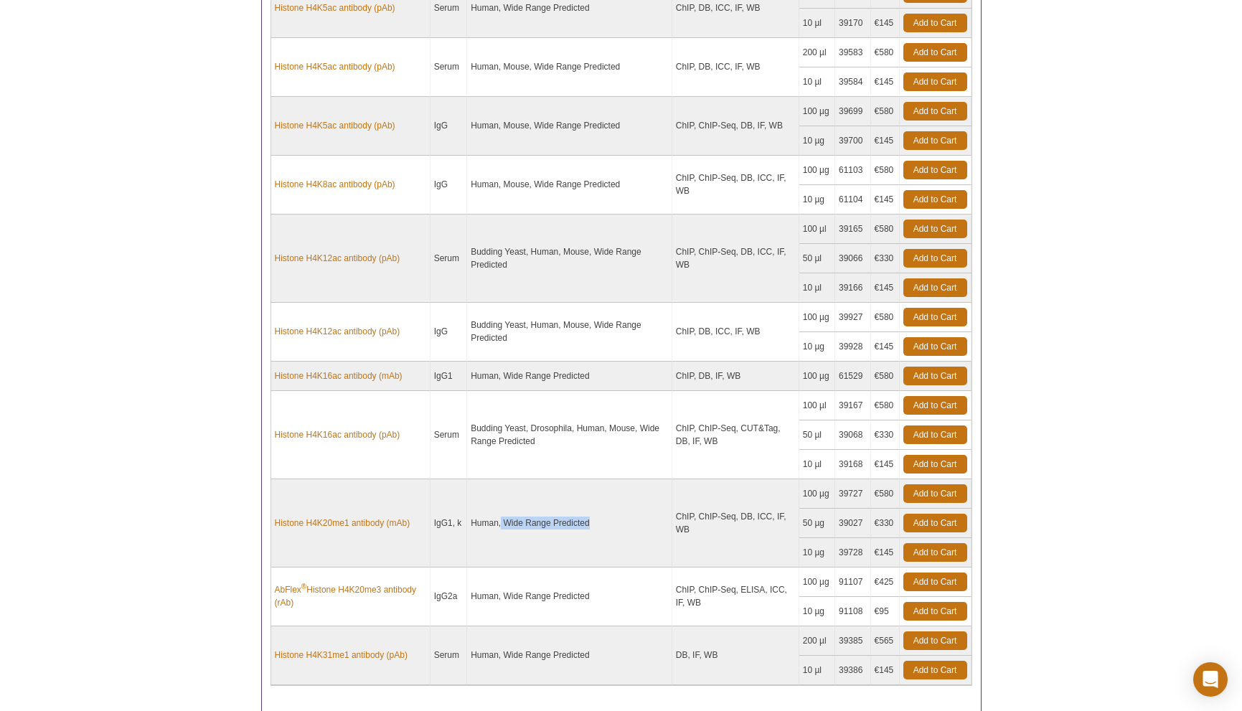
drag, startPoint x: 595, startPoint y: 524, endPoint x: 498, endPoint y: 522, distance: 97.6
click at [498, 522] on td "Human, Wide Range Predicted" at bounding box center [569, 523] width 205 height 88
click at [504, 536] on td "Human, Wide Range Predicted" at bounding box center [569, 523] width 205 height 88
drag, startPoint x: 284, startPoint y: 521, endPoint x: 438, endPoint y: 520, distance: 153.5
click at [438, 509] on tr "Histone H4K20me1 antibody (mAb) IgG1, k Human, Wide Range Predicted ChIP, ChIP-…" at bounding box center [621, 493] width 700 height 29
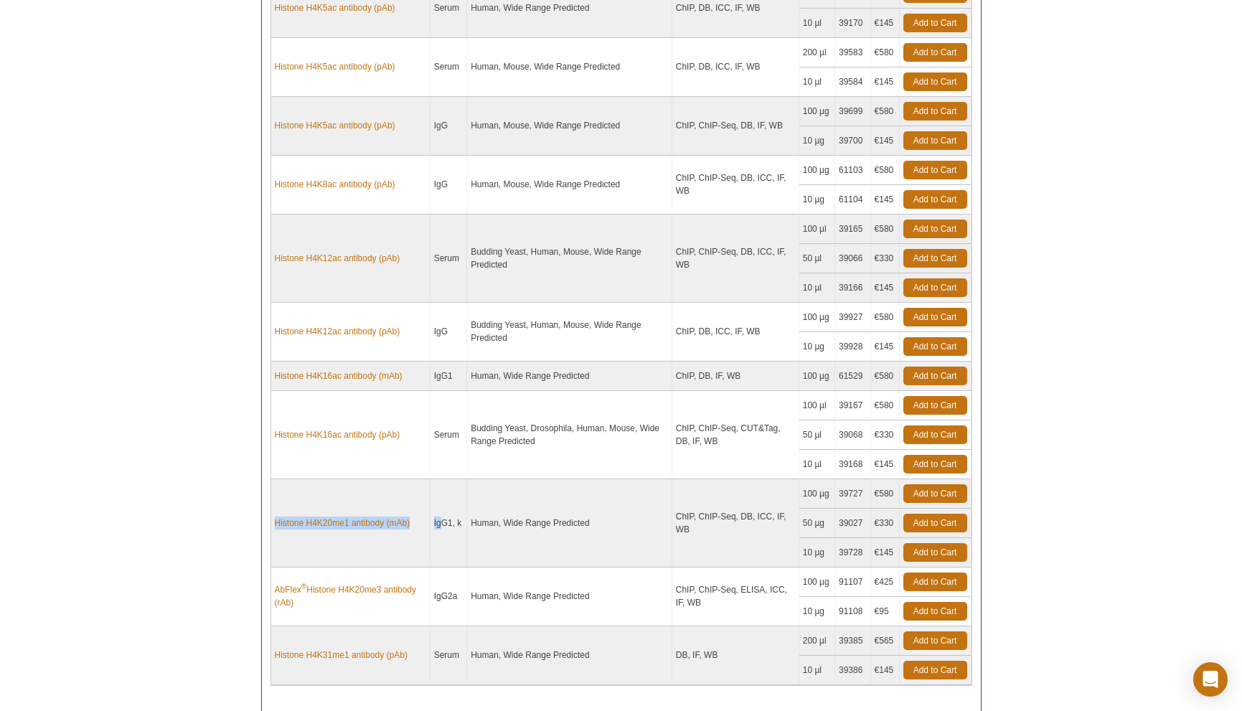
click at [414, 539] on td "Histone H4K20me1 antibody (mAb)" at bounding box center [350, 523] width 159 height 88
drag, startPoint x: 415, startPoint y: 526, endPoint x: 274, endPoint y: 525, distance: 141.3
click at [274, 525] on td "Histone H4K20me1 antibody (mAb)" at bounding box center [350, 523] width 159 height 88
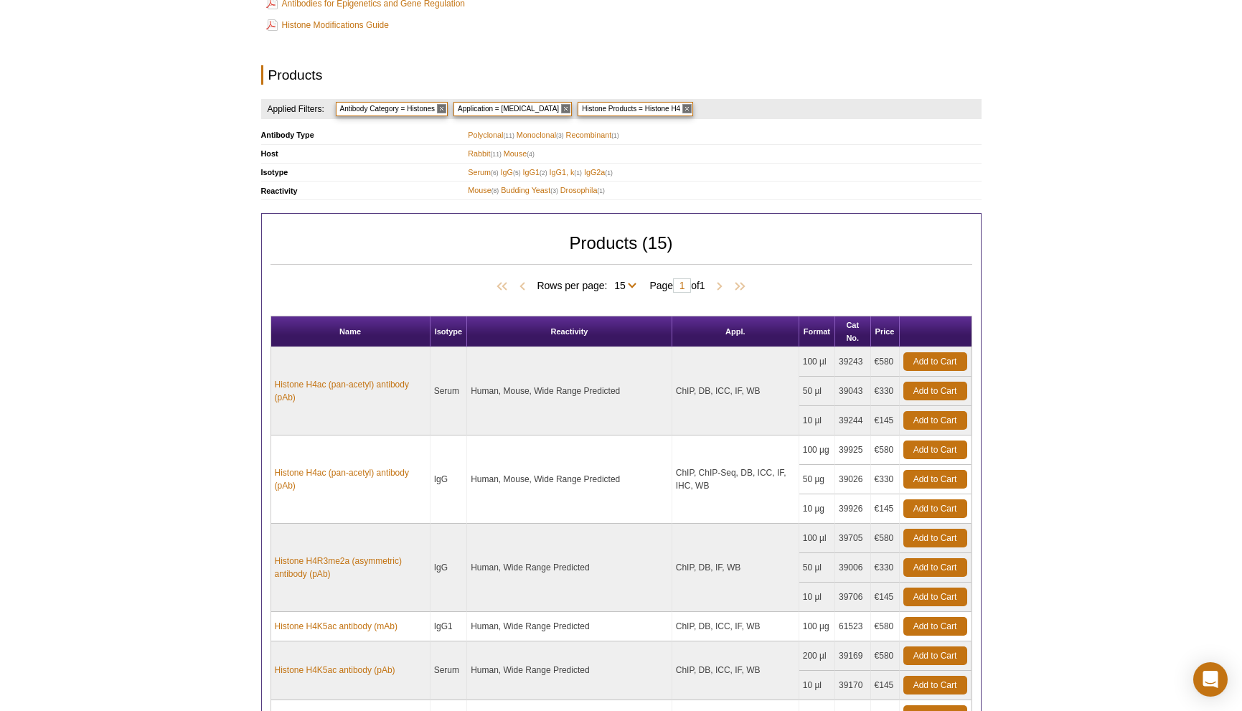
scroll to position [590, 0]
